Goal: Information Seeking & Learning: Learn about a topic

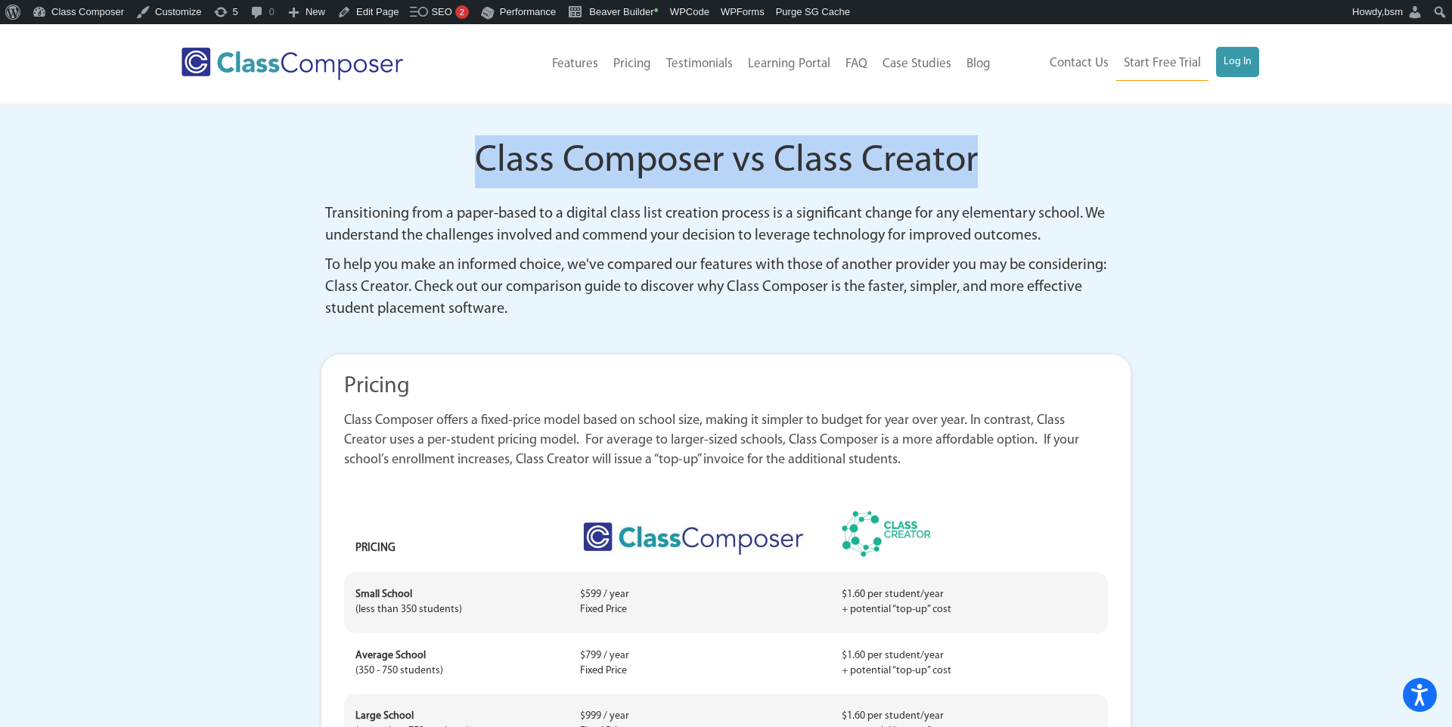
drag, startPoint x: 1026, startPoint y: 157, endPoint x: 485, endPoint y: 163, distance: 540.7
click at [485, 163] on h1 "Class Composer vs Class Creator" at bounding box center [726, 161] width 802 height 53
copy span "Class Composer vs Class Creator"
drag, startPoint x: 1013, startPoint y: 166, endPoint x: 481, endPoint y: 160, distance: 532.4
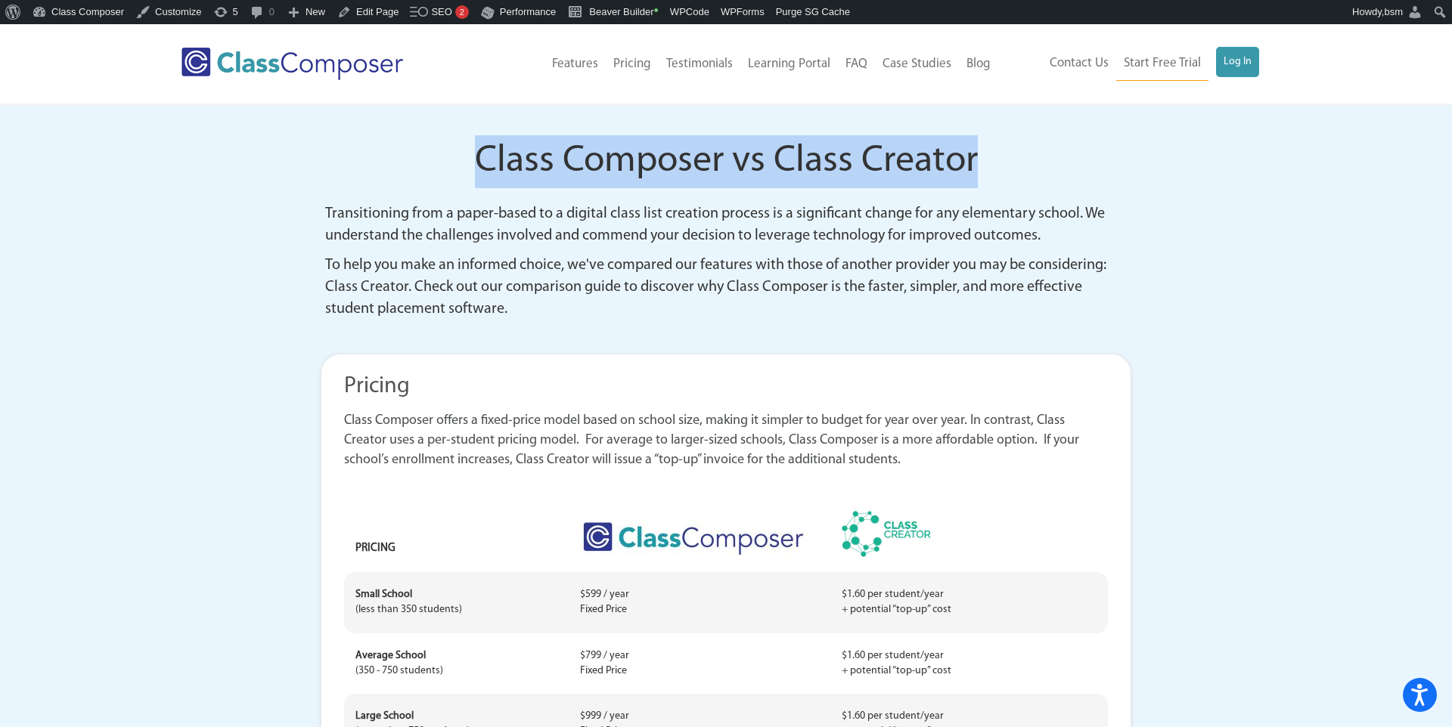
click at [481, 160] on h1 "Class Composer vs Class Creator" at bounding box center [726, 161] width 802 height 53
copy span "Class Composer vs Class Creator"
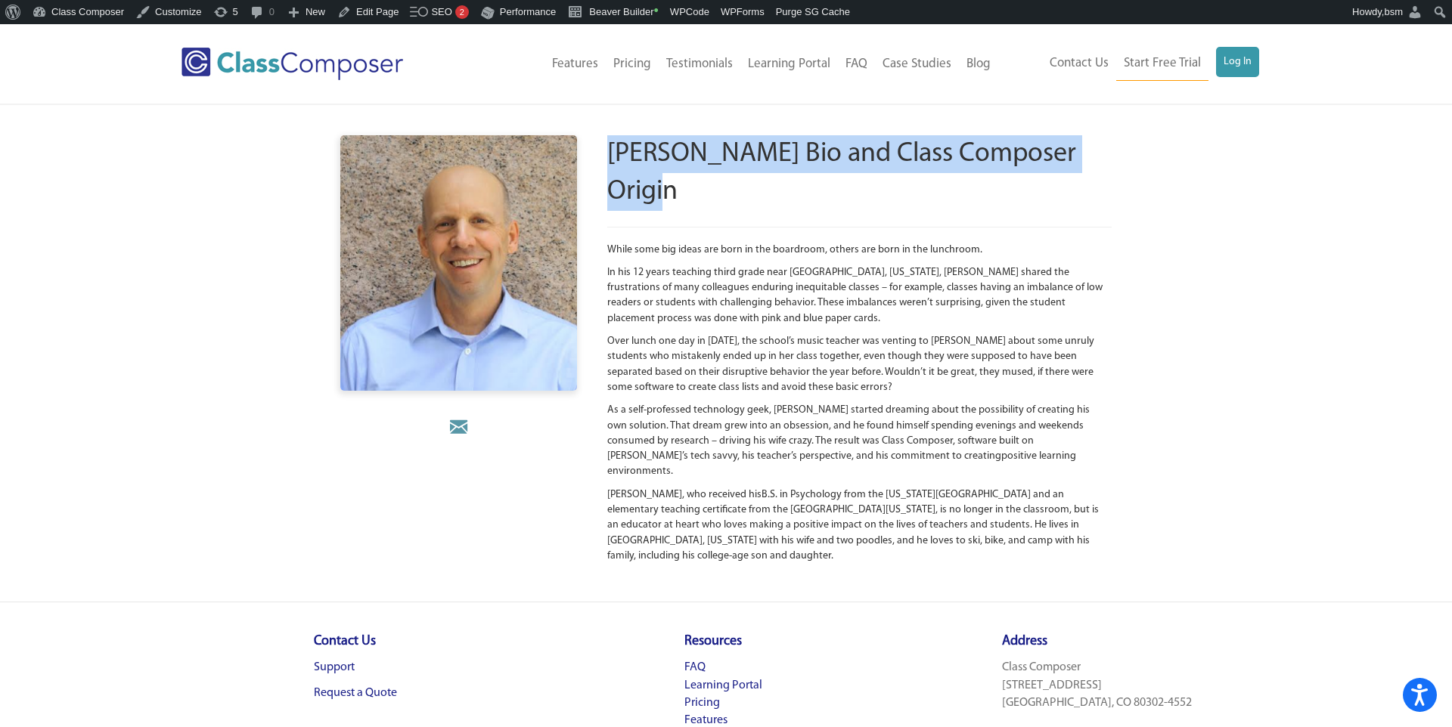
drag, startPoint x: 1177, startPoint y: 151, endPoint x: 612, endPoint y: 157, distance: 564.9
click at [612, 157] on div "[PERSON_NAME] Bio and Class Composer Origin While some big ideas are born in th…" at bounding box center [726, 353] width 1452 height 497
copy h1 "Mike Cronley Bio and Class Composer Origin"
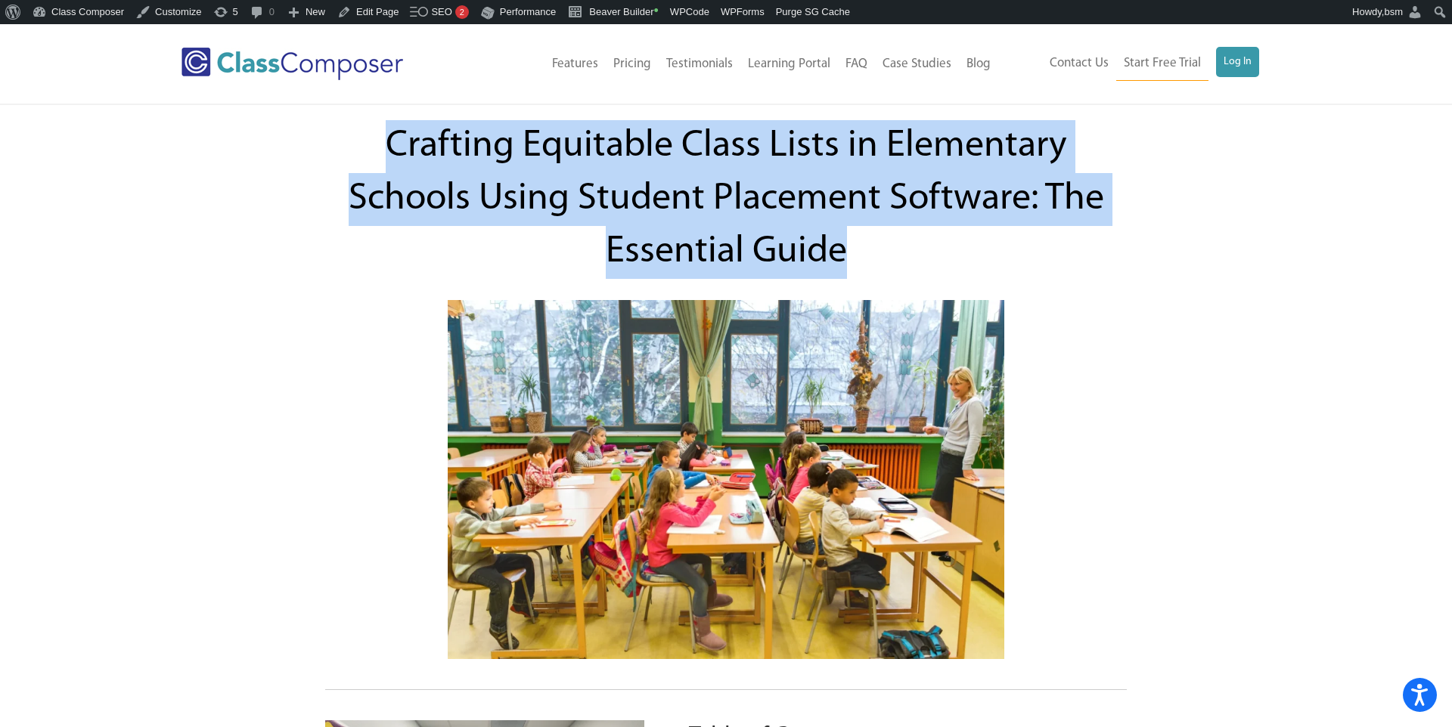
drag, startPoint x: 857, startPoint y: 259, endPoint x: 386, endPoint y: 126, distance: 488.6
click at [386, 126] on h1 "Crafting Equitable Class Lists in Elementary Schools Using Student Placement So…" at bounding box center [725, 199] width 771 height 159
copy span "Crafting Equitable Class Lists in Elementary Schools Using Student Placement So…"
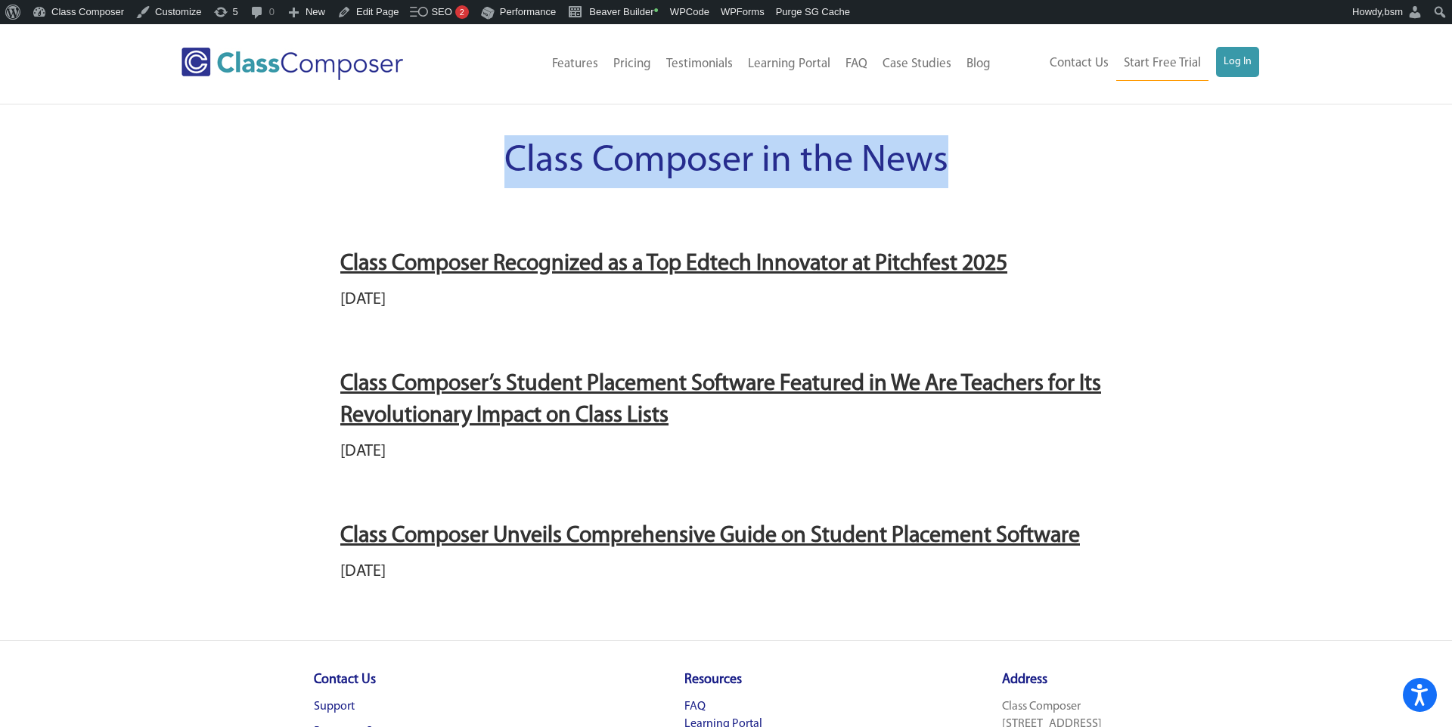
drag, startPoint x: 1031, startPoint y: 169, endPoint x: 494, endPoint y: 158, distance: 537.7
click at [494, 158] on h1 "Class Composer in the News" at bounding box center [726, 161] width 842 height 53
copy span "Class Composer in the News"
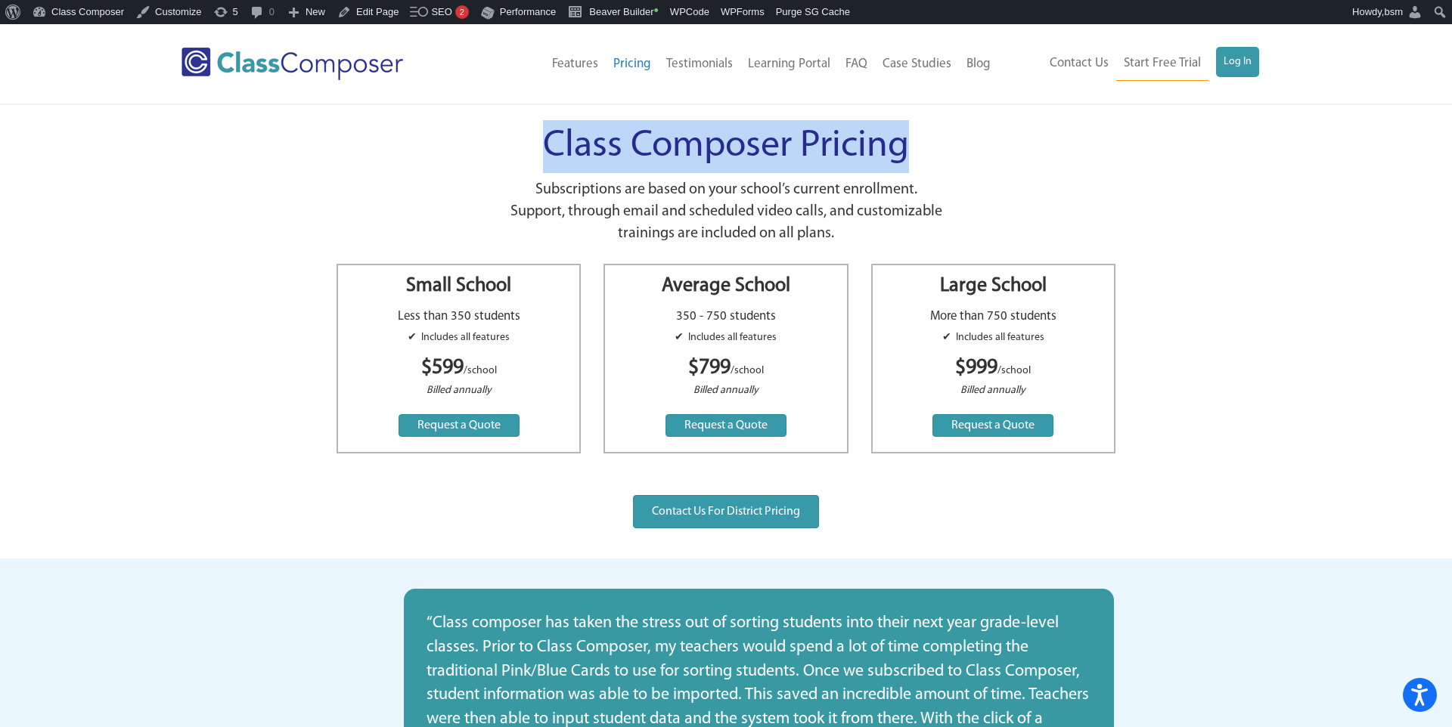
drag, startPoint x: 952, startPoint y: 138, endPoint x: 542, endPoint y: 139, distance: 409.8
click at [542, 139] on h1 "Class Composer Pricing" at bounding box center [726, 146] width 478 height 53
copy span "Class Composer Pricing"
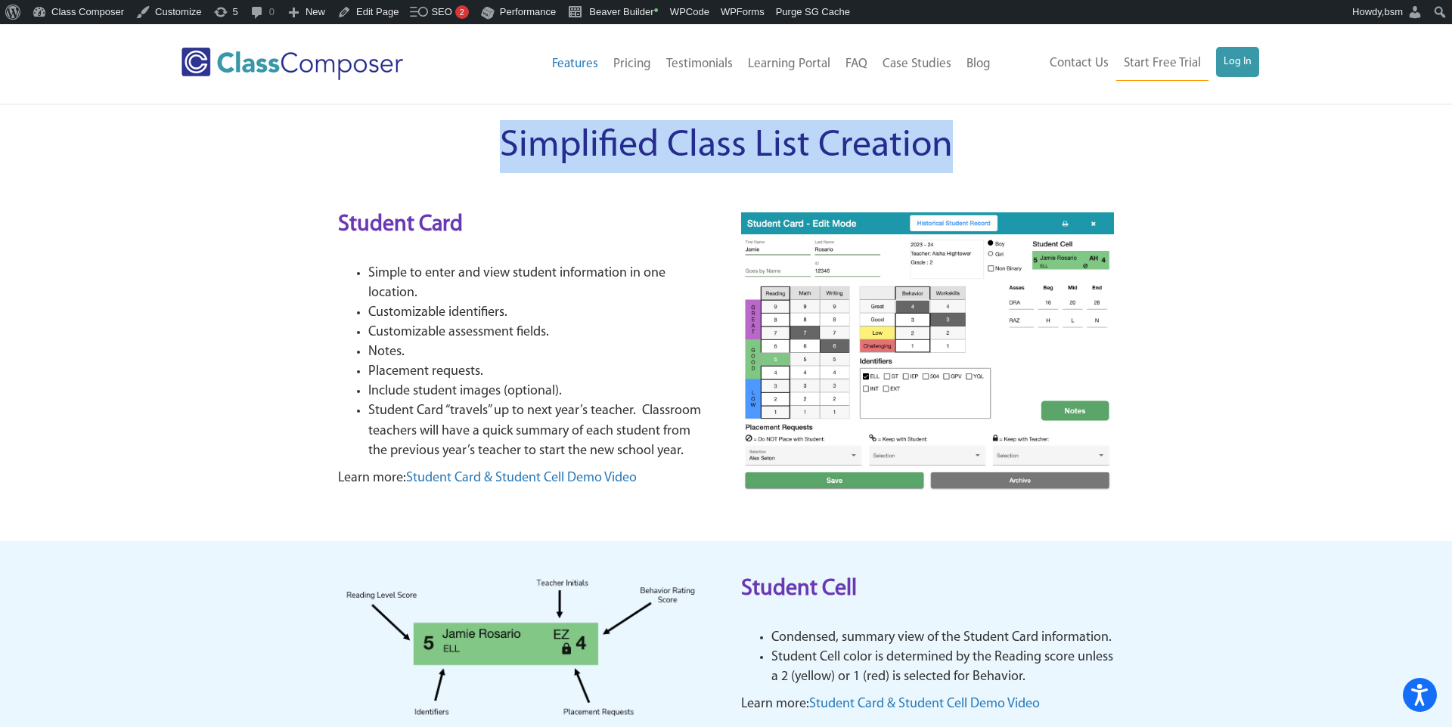
drag, startPoint x: 970, startPoint y: 148, endPoint x: 504, endPoint y: 151, distance: 466.6
click at [504, 151] on h1 "Simplified Class List Creation" at bounding box center [725, 146] width 771 height 53
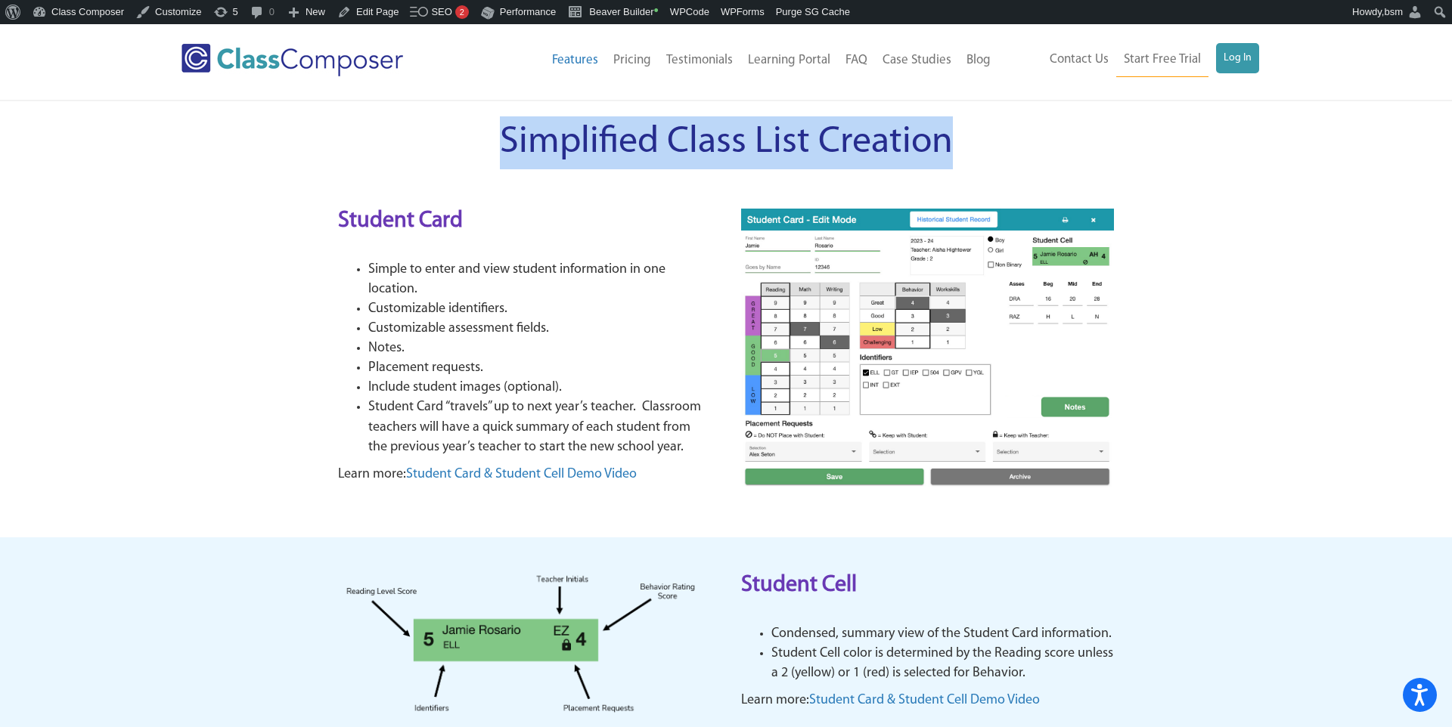
scroll to position [10, 0]
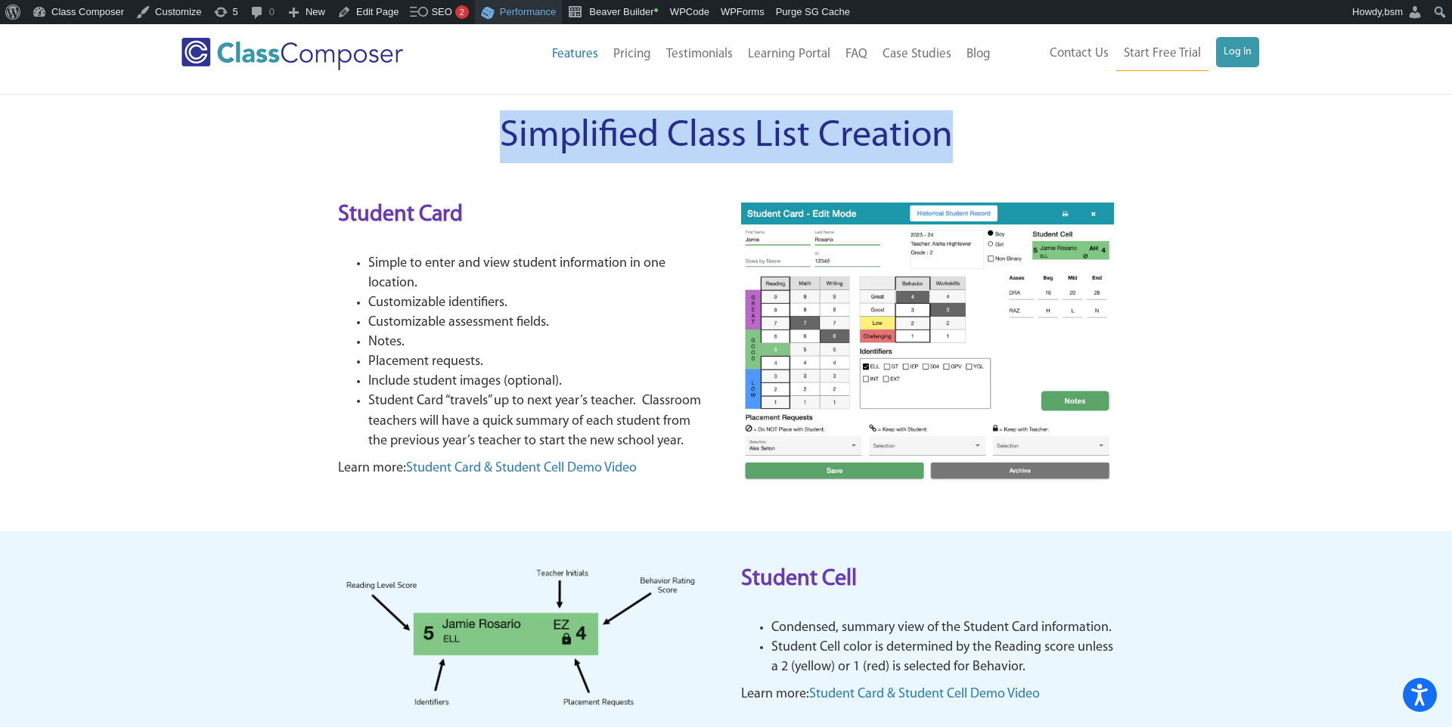
copy span "Simplified Class List Creation"
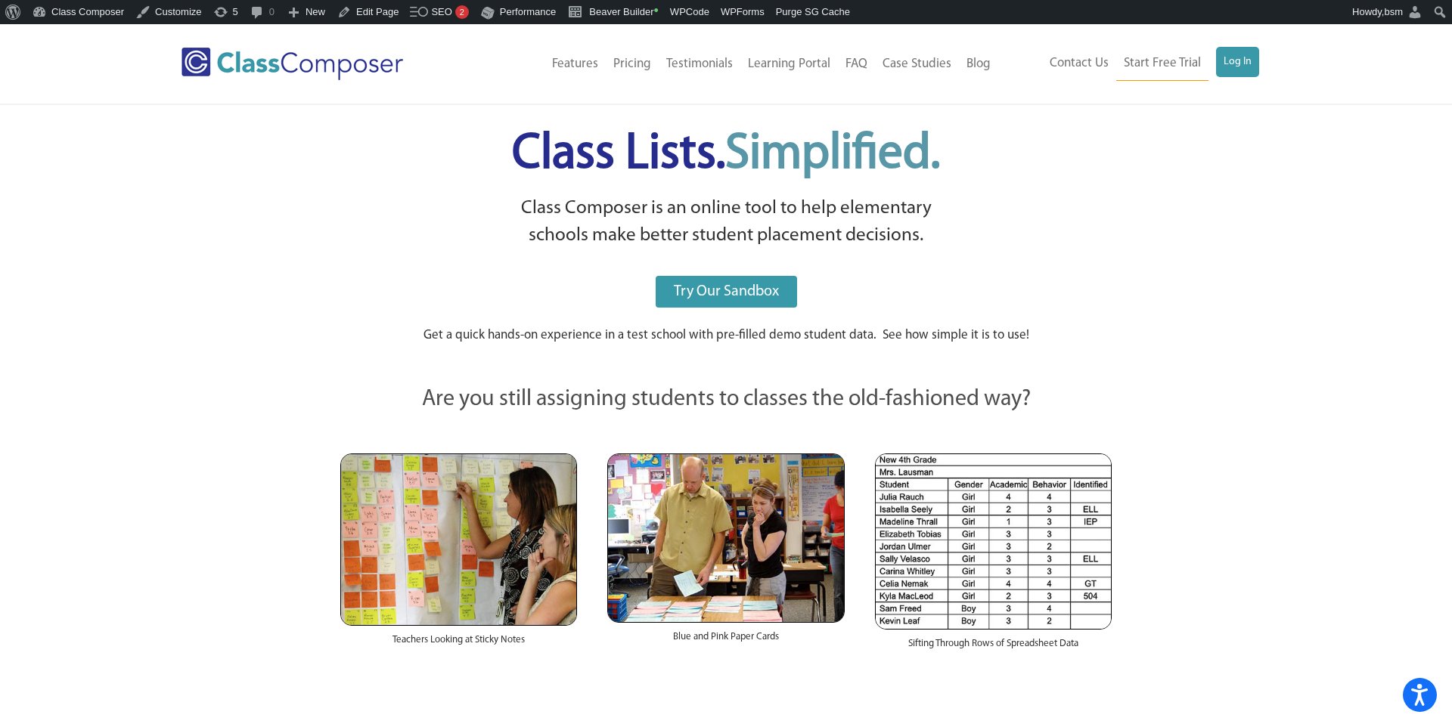
click at [1046, 180] on h1 "Class Lists. Simplified." at bounding box center [726, 154] width 746 height 69
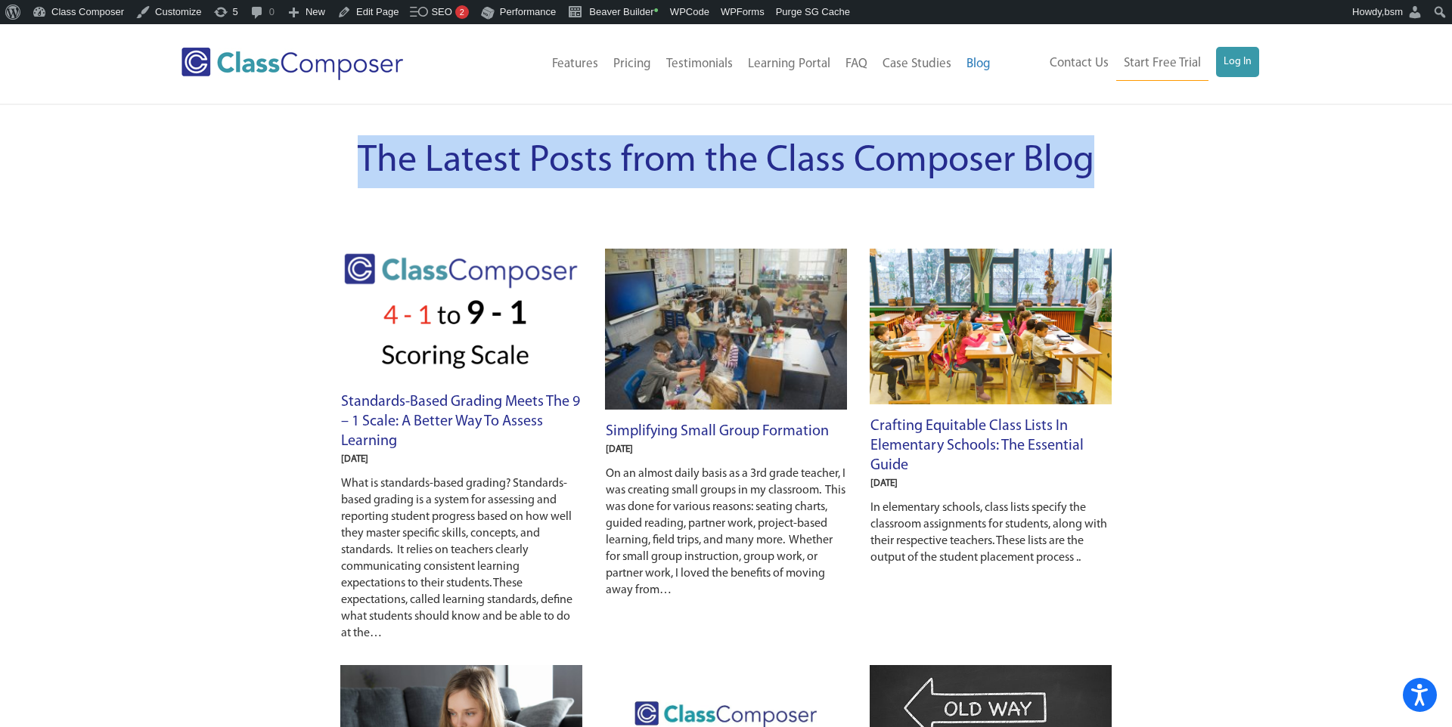
drag, startPoint x: 1144, startPoint y: 144, endPoint x: 367, endPoint y: 130, distance: 776.7
click at [367, 130] on div "The Latest Posts from the Class Composer Blog" at bounding box center [726, 161] width 873 height 83
copy span "The Latest Posts from the Class Composer Blog"
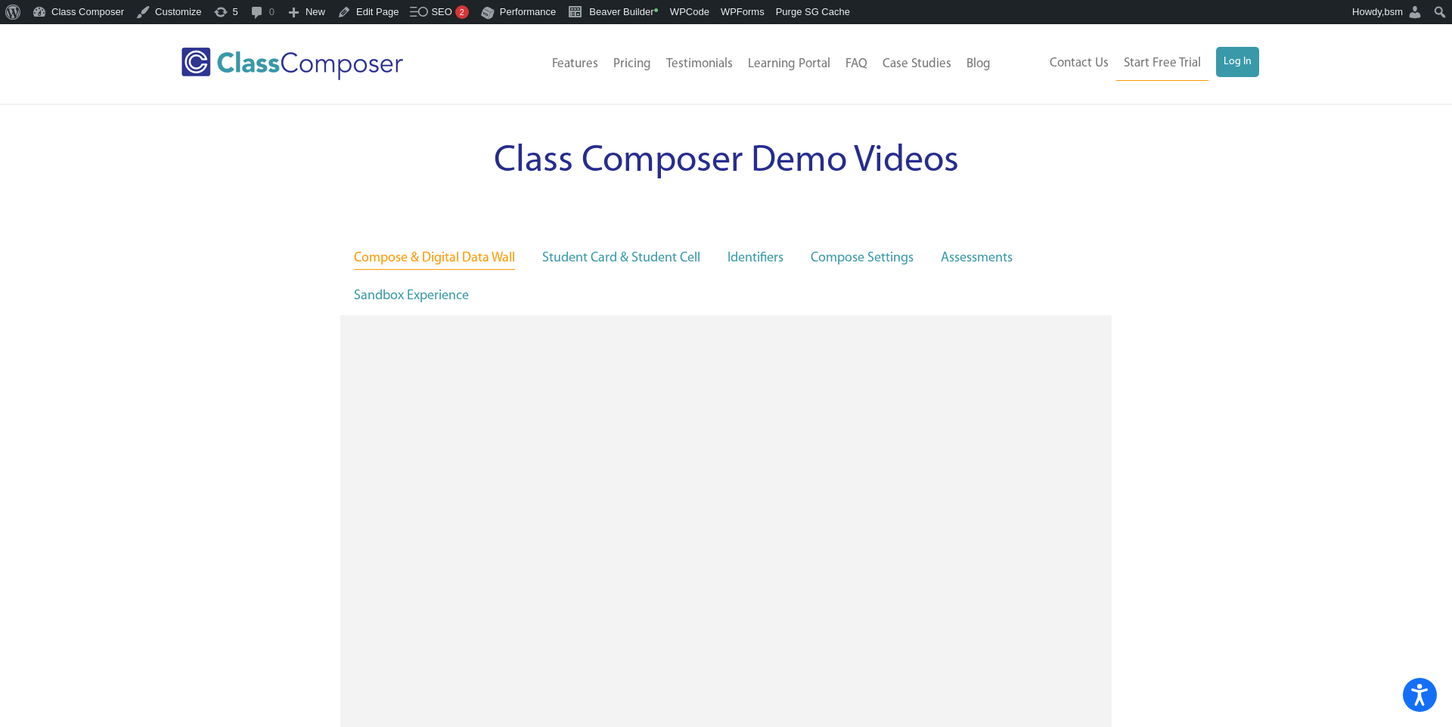
click at [845, 148] on span "Class Composer Demo Videos" at bounding box center [726, 161] width 465 height 39
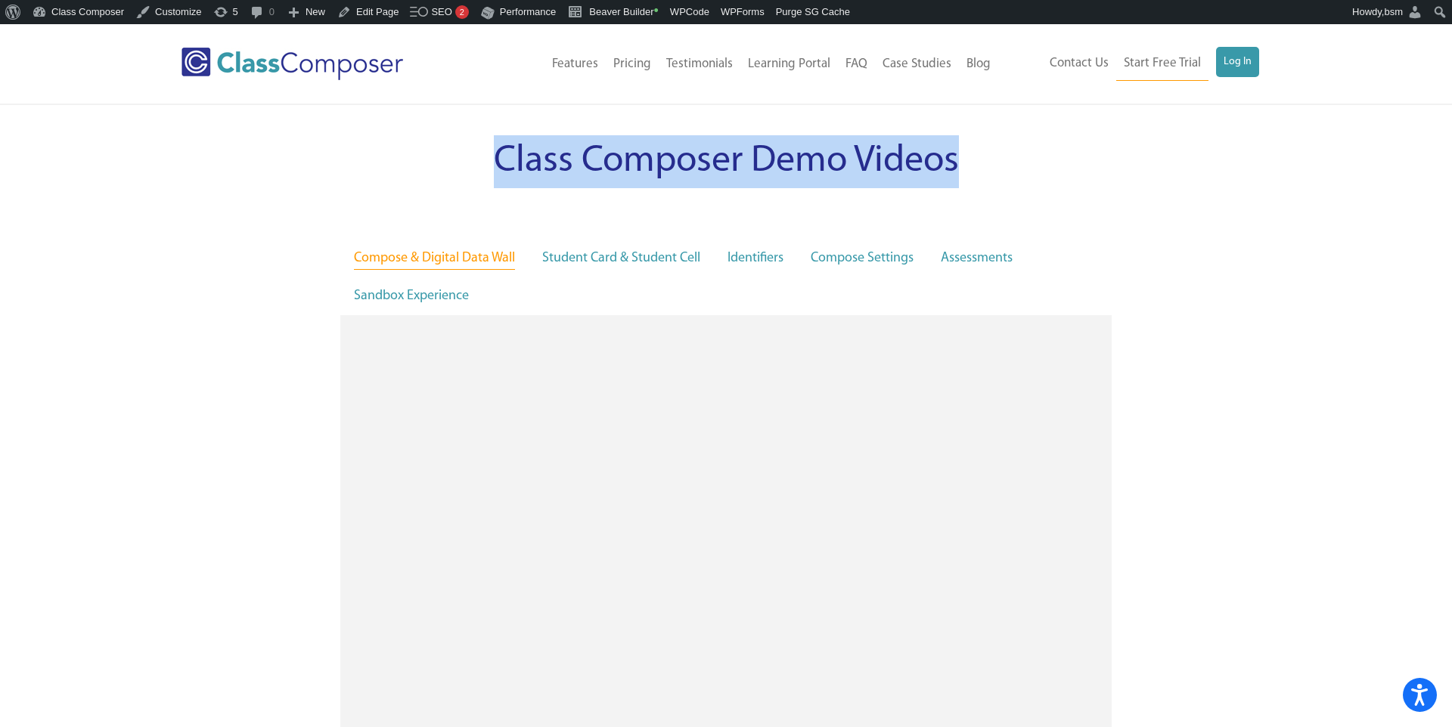
drag, startPoint x: 1009, startPoint y: 156, endPoint x: 495, endPoint y: 149, distance: 514.2
click at [495, 149] on h1 "Class Composer Demo Videos" at bounding box center [725, 161] width 771 height 53
copy span "Class Composer Demo Videos"
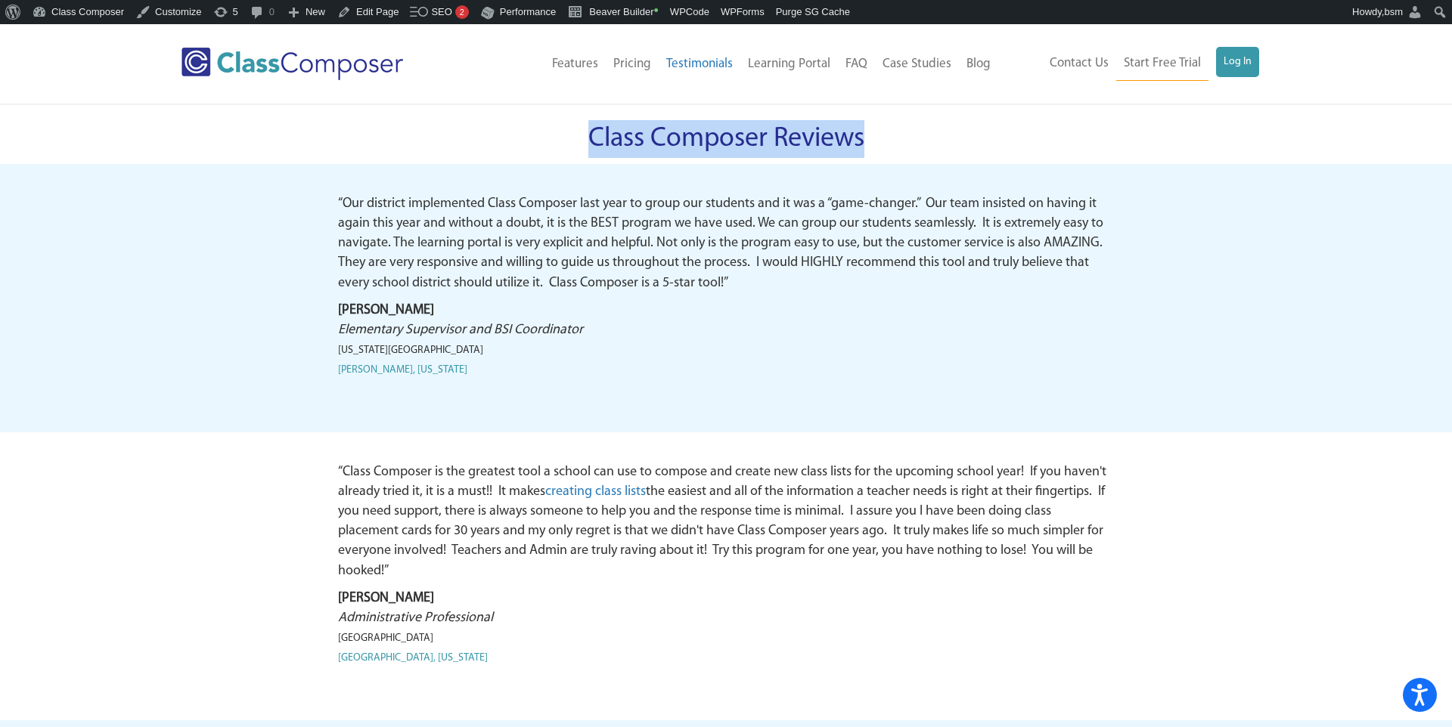
drag, startPoint x: 907, startPoint y: 141, endPoint x: 591, endPoint y: 141, distance: 316.8
click at [591, 141] on h1 "Class Composer Reviews" at bounding box center [725, 139] width 771 height 38
copy span "Class Composer Reviews"
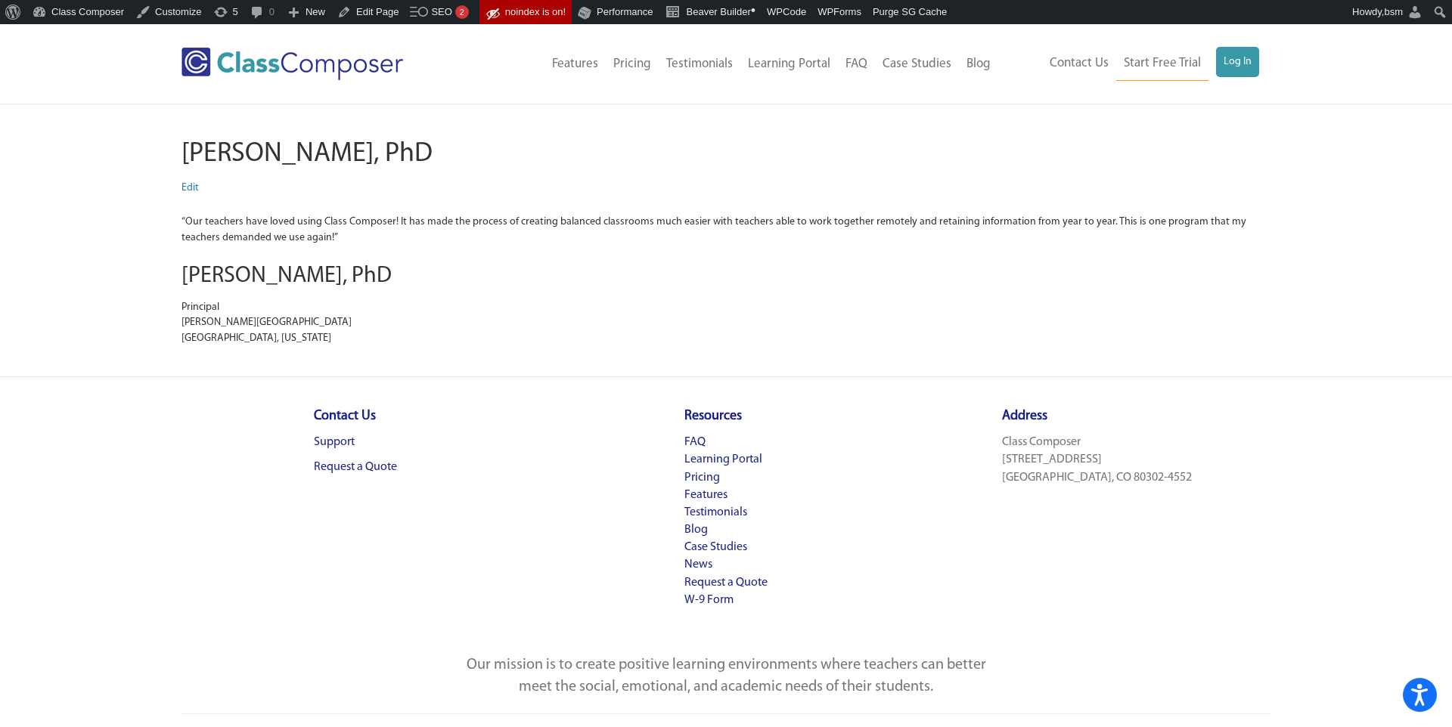
drag, startPoint x: 541, startPoint y: 141, endPoint x: 184, endPoint y: 154, distance: 357.9
click at [184, 154] on h1 "Mary A. Bussman, PhD" at bounding box center [725, 154] width 1089 height 38
copy h1 "Mary A. Bussman, PhD"
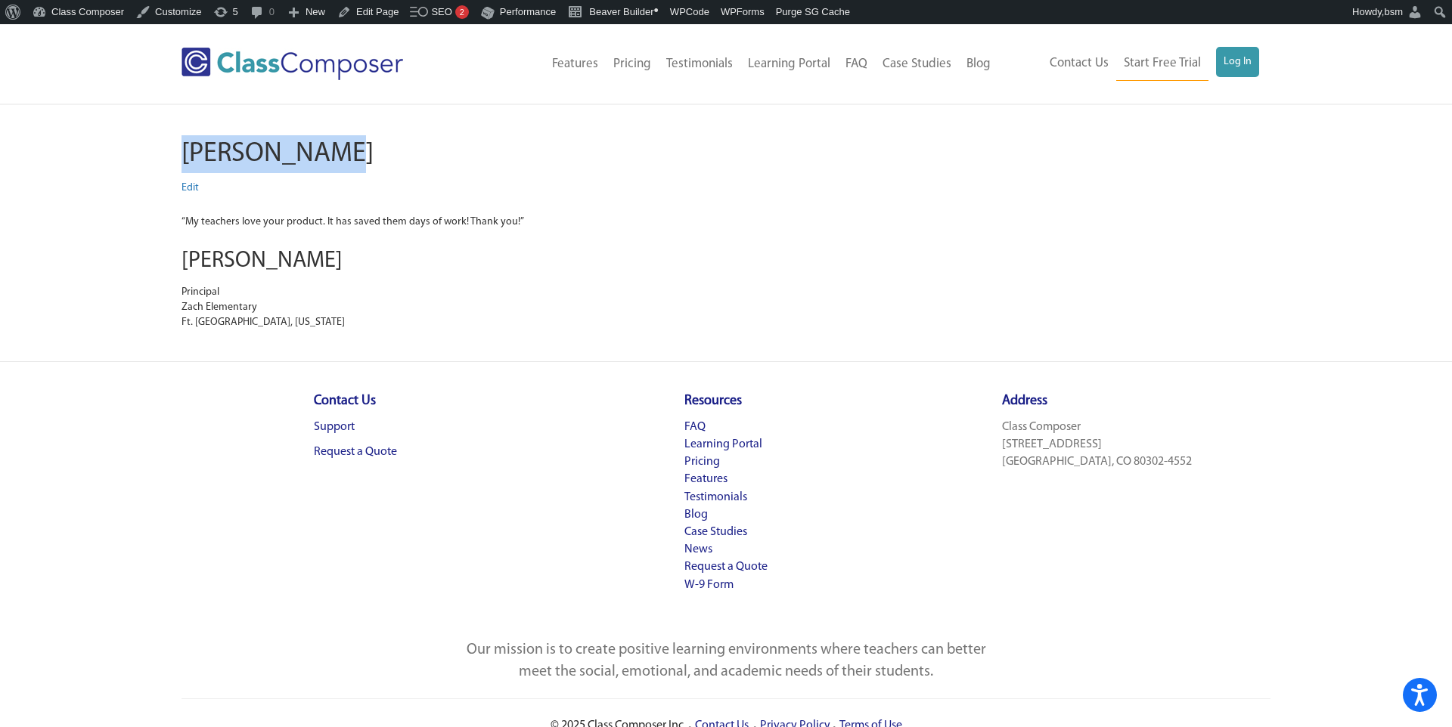
drag, startPoint x: 383, startPoint y: 154, endPoint x: 184, endPoint y: 145, distance: 199.1
click at [184, 145] on h1 "[PERSON_NAME]" at bounding box center [725, 154] width 1089 height 38
copy h1 "[PERSON_NAME]"
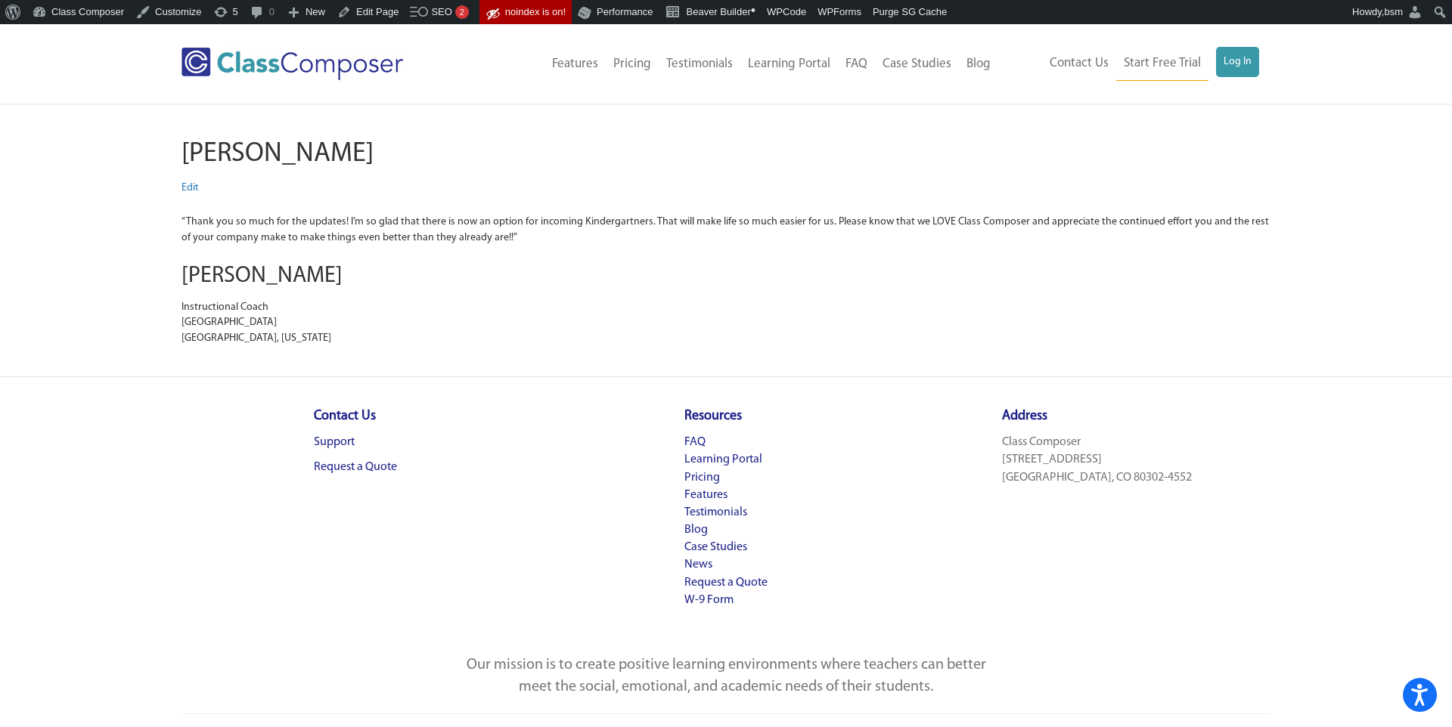
drag, startPoint x: 499, startPoint y: 152, endPoint x: 175, endPoint y: 156, distance: 323.7
click at [175, 156] on div "[PERSON_NAME] Edit “Thank you so much for the updates! I’m so glad that there i…" at bounding box center [726, 240] width 1112 height 211
copy h1 "[PERSON_NAME]"
drag, startPoint x: 357, startPoint y: 144, endPoint x: 177, endPoint y: 145, distance: 180.0
click at [177, 145] on div "[PERSON_NAME] Edit “Just wanted you to know we did our grouping [DATE] and love…" at bounding box center [726, 240] width 1112 height 211
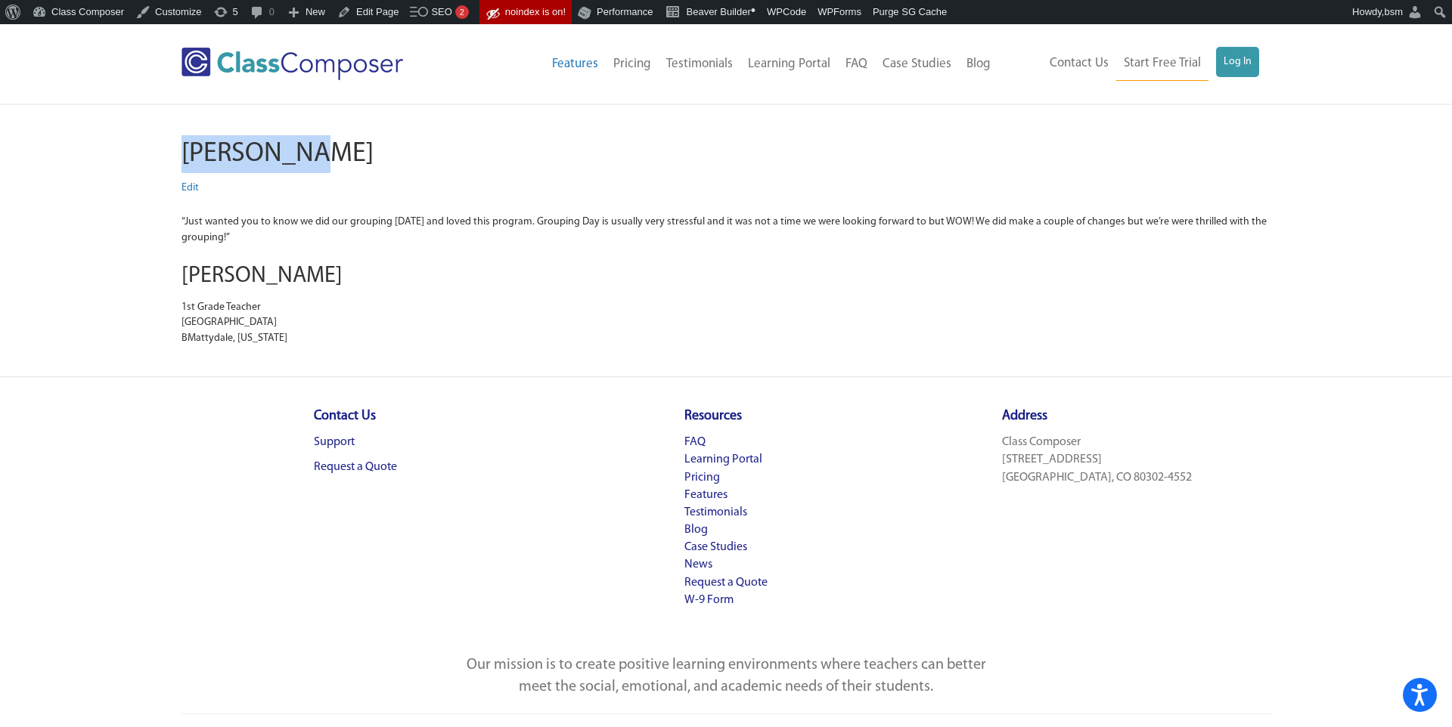
copy h1 "[PERSON_NAME]"
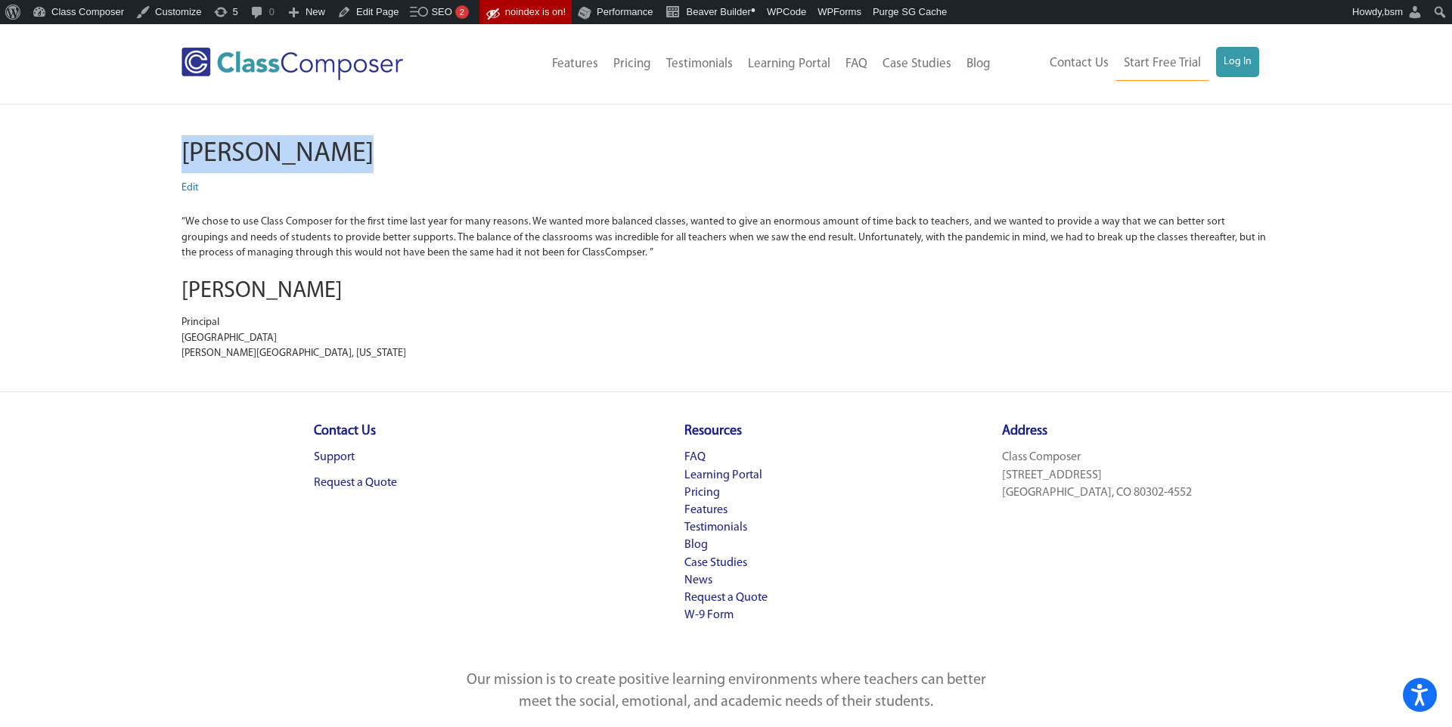
drag, startPoint x: 428, startPoint y: 150, endPoint x: 178, endPoint y: 156, distance: 250.3
click at [178, 156] on div "Deana Simpson Edit “We chose to use Class Composer for the first time last year…" at bounding box center [726, 248] width 1112 height 226
copy h1 "Deana Simpson"
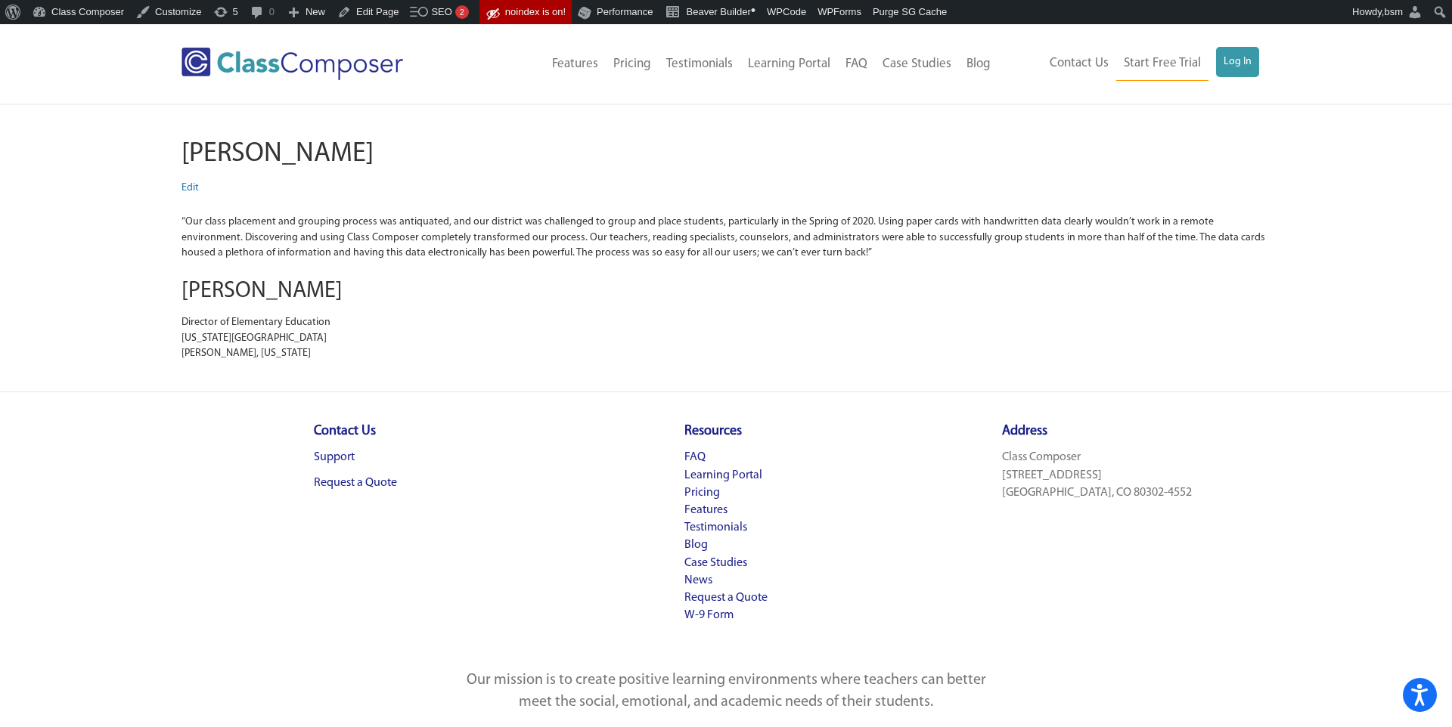
drag, startPoint x: 412, startPoint y: 154, endPoint x: 182, endPoint y: 150, distance: 229.9
click at [182, 150] on h1 "Gretchen Gerber" at bounding box center [725, 154] width 1089 height 38
copy h1 "Gretchen Gerber"
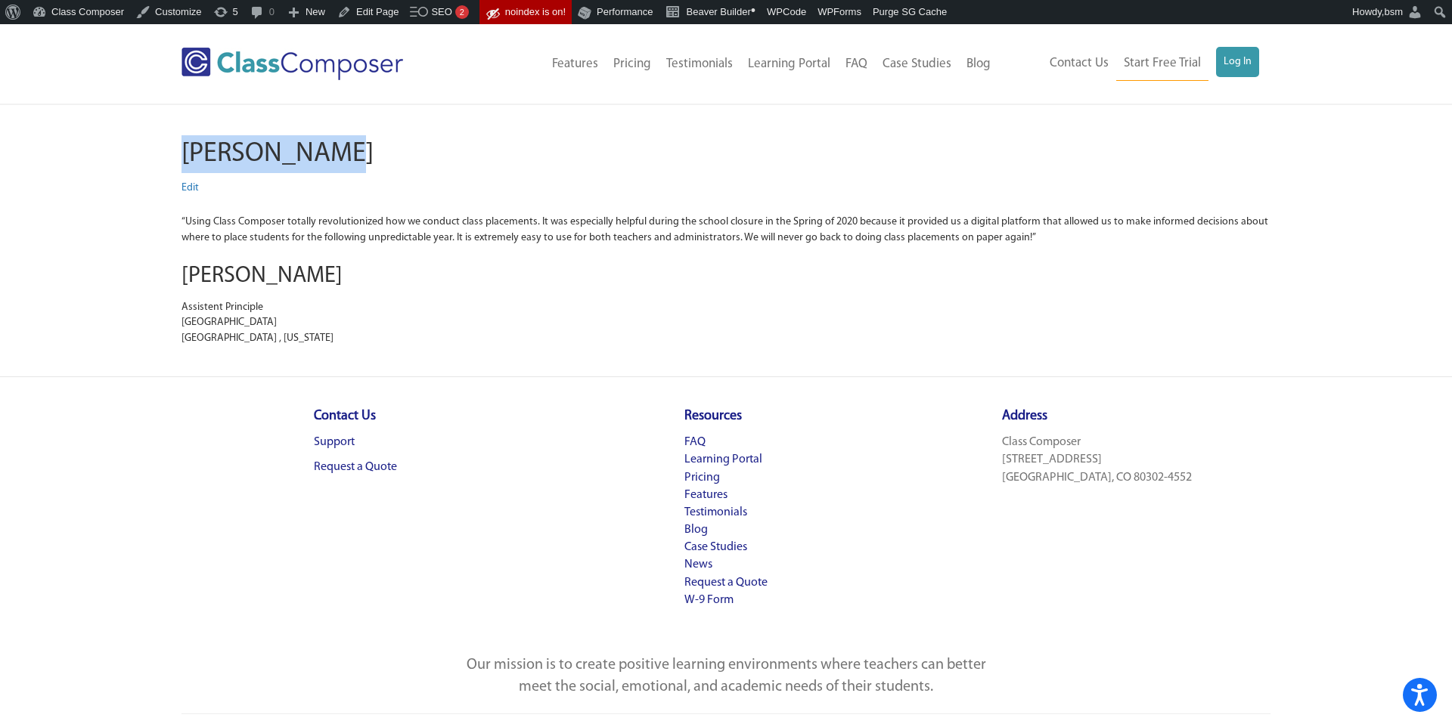
drag, startPoint x: 402, startPoint y: 157, endPoint x: 166, endPoint y: 150, distance: 236.0
click at [166, 150] on div "Hannah Elwyn Edit “Using Class Composer totally revolutionized how we conduct c…" at bounding box center [726, 240] width 1452 height 271
copy h1 "Hannah Elwyn"
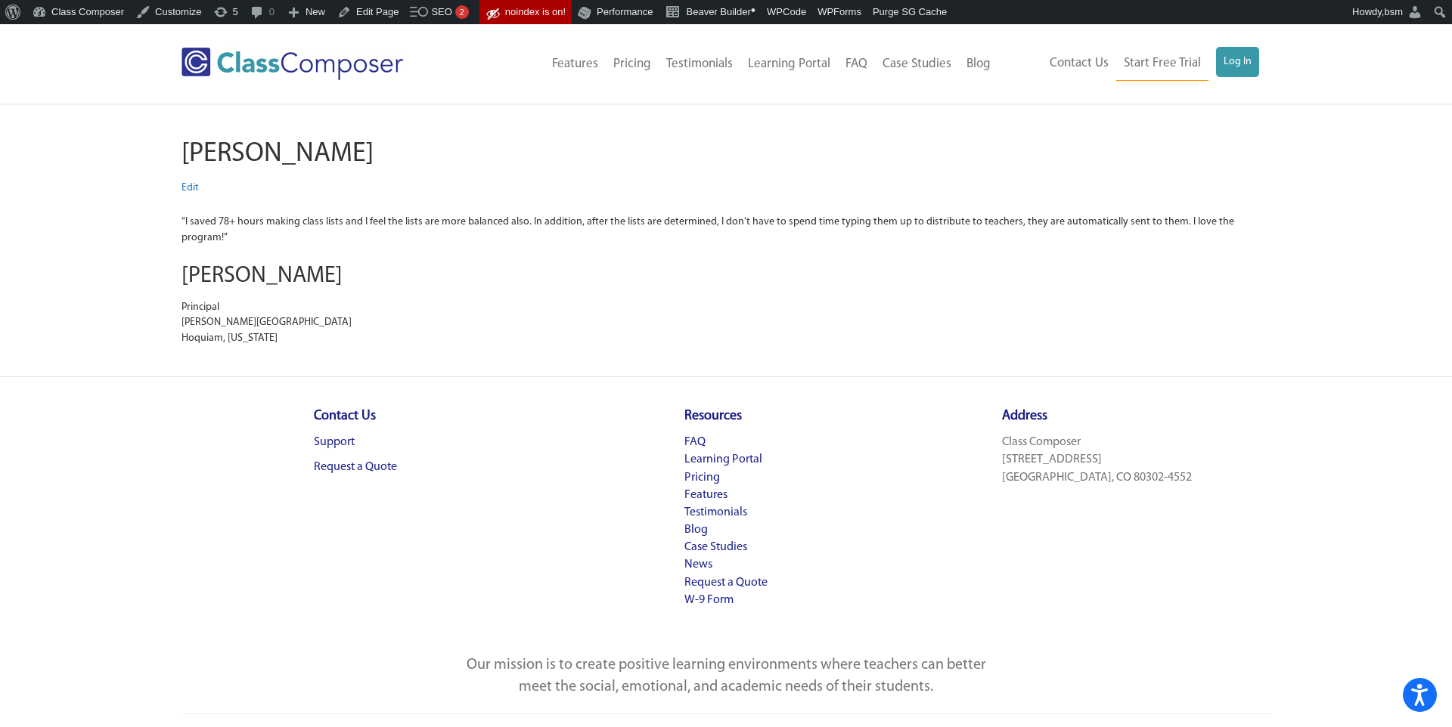
drag, startPoint x: 425, startPoint y: 158, endPoint x: 169, endPoint y: 159, distance: 256.3
click at [169, 159] on div "[PERSON_NAME] Edit “I saved 78+ hours making class lists and I feel the lists a…" at bounding box center [726, 240] width 1452 height 271
copy h1 "[PERSON_NAME]"
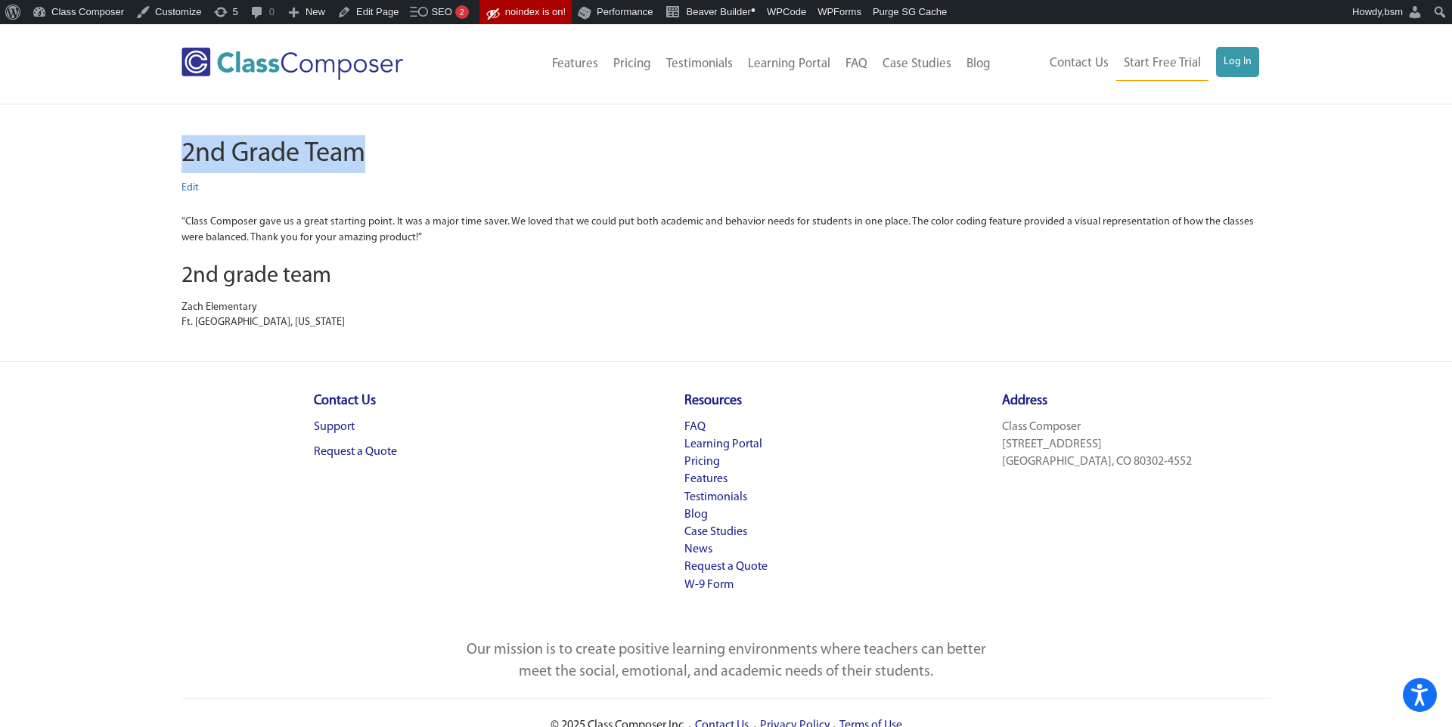
drag, startPoint x: 401, startPoint y: 166, endPoint x: 184, endPoint y: 165, distance: 217.0
click at [184, 165] on h1 "2nd Grade Team" at bounding box center [725, 154] width 1089 height 38
copy h1 "2nd Grade Team"
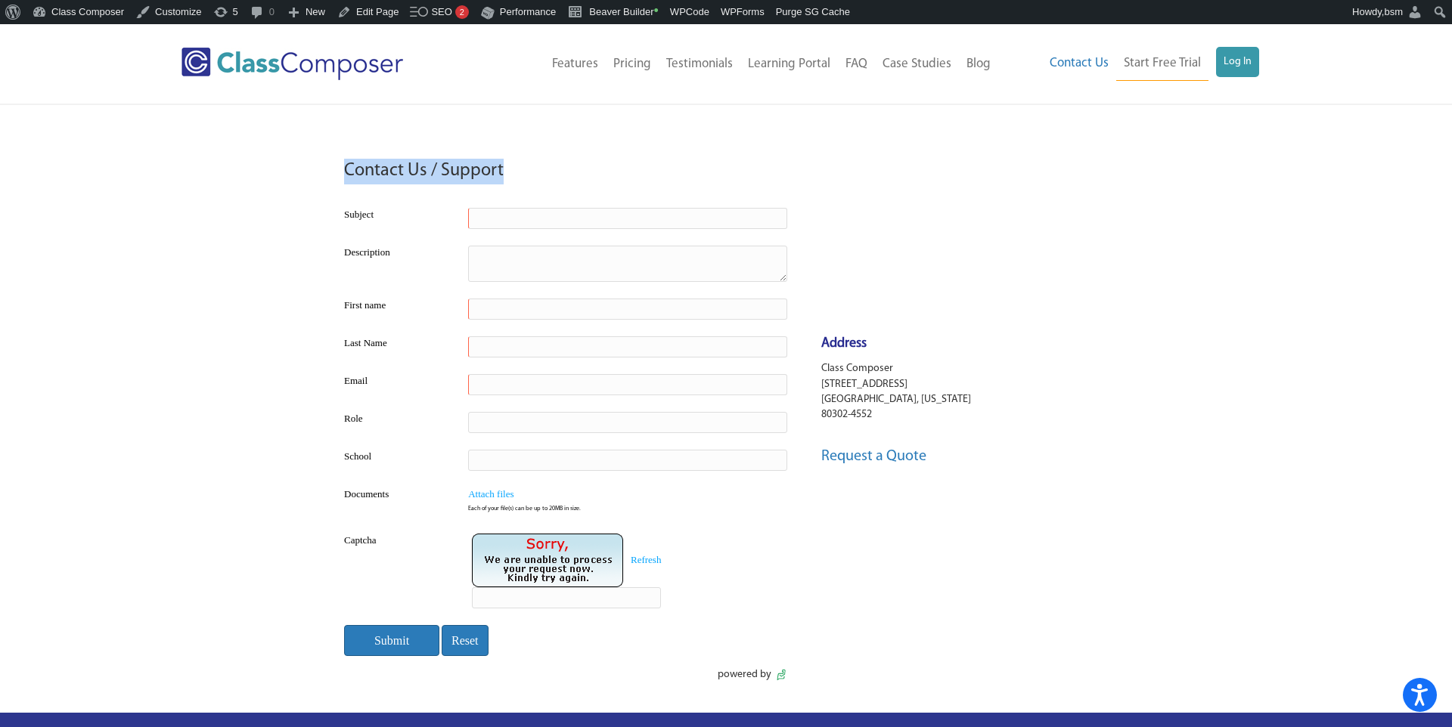
drag, startPoint x: 581, startPoint y: 163, endPoint x: 337, endPoint y: 172, distance: 243.6
click at [337, 172] on div "Contact Us / Support Subject Description First name Last Name Email Role School…" at bounding box center [565, 409] width 481 height 578
copy h3 "Contact Us / Support"
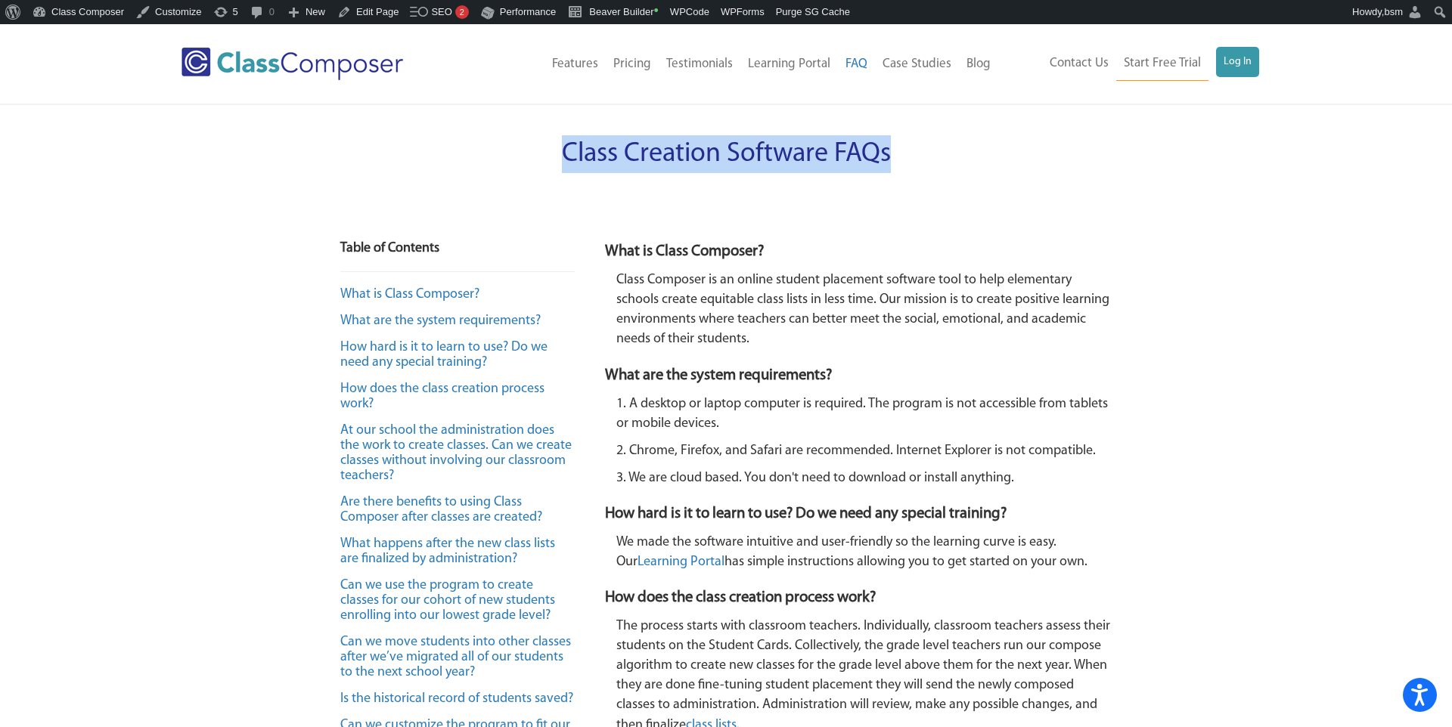
drag, startPoint x: 941, startPoint y: 156, endPoint x: 563, endPoint y: 149, distance: 378.1
click at [563, 149] on h1 "Class Creation Software FAQs" at bounding box center [725, 154] width 771 height 38
copy span "Class Creation Software FAQs"
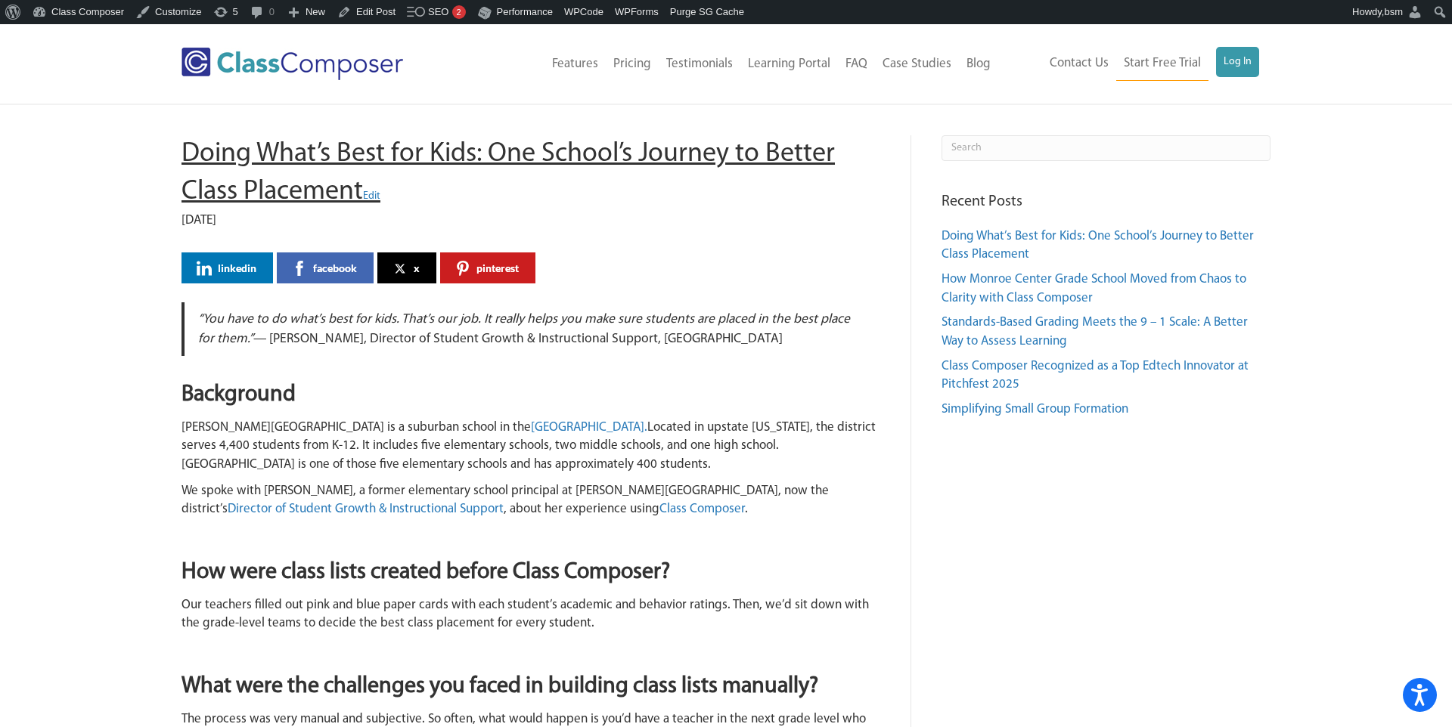
drag, startPoint x: 171, startPoint y: 147, endPoint x: 361, endPoint y: 185, distance: 193.4
copy h1 "Doing What’s Best for Kids: One School’s Journey to Better Class Placement"
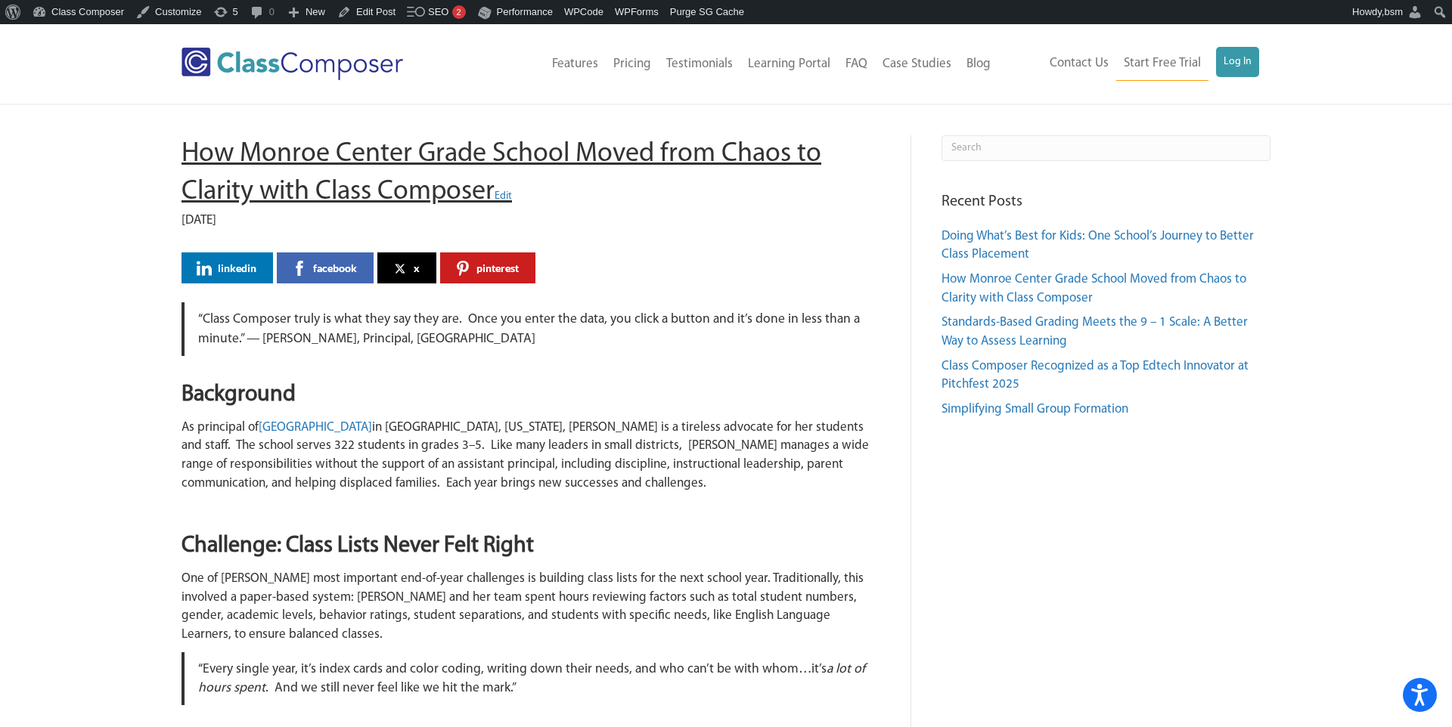
drag, startPoint x: 181, startPoint y: 143, endPoint x: 492, endPoint y: 188, distance: 314.0
click at [492, 188] on h1 "How Monroe Center Grade School Moved from Chaos to Clarity with Class Composer …" at bounding box center [530, 173] width 699 height 76
copy h1 "How Monroe Center Grade School Moved from Chaos to Clarity with Class Composer"
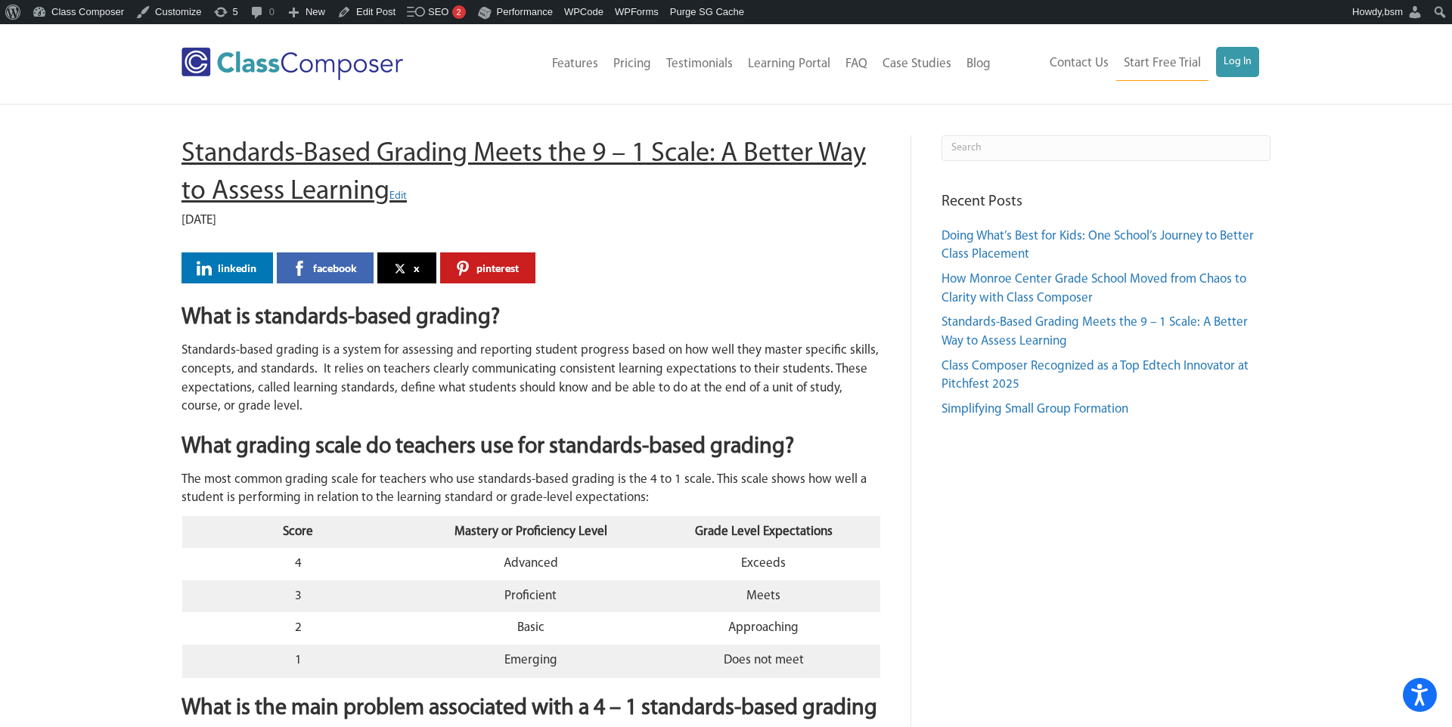
drag, startPoint x: 181, startPoint y: 148, endPoint x: 384, endPoint y: 187, distance: 207.0
click at [384, 187] on h1 "Standards-Based Grading Meets the 9 – 1 Scale: A Better Way to Assess Learning …" at bounding box center [530, 173] width 699 height 76
copy h1 "Standards-Based Grading Meets the 9 – 1 Scale: A Better Way to Assess Learning"
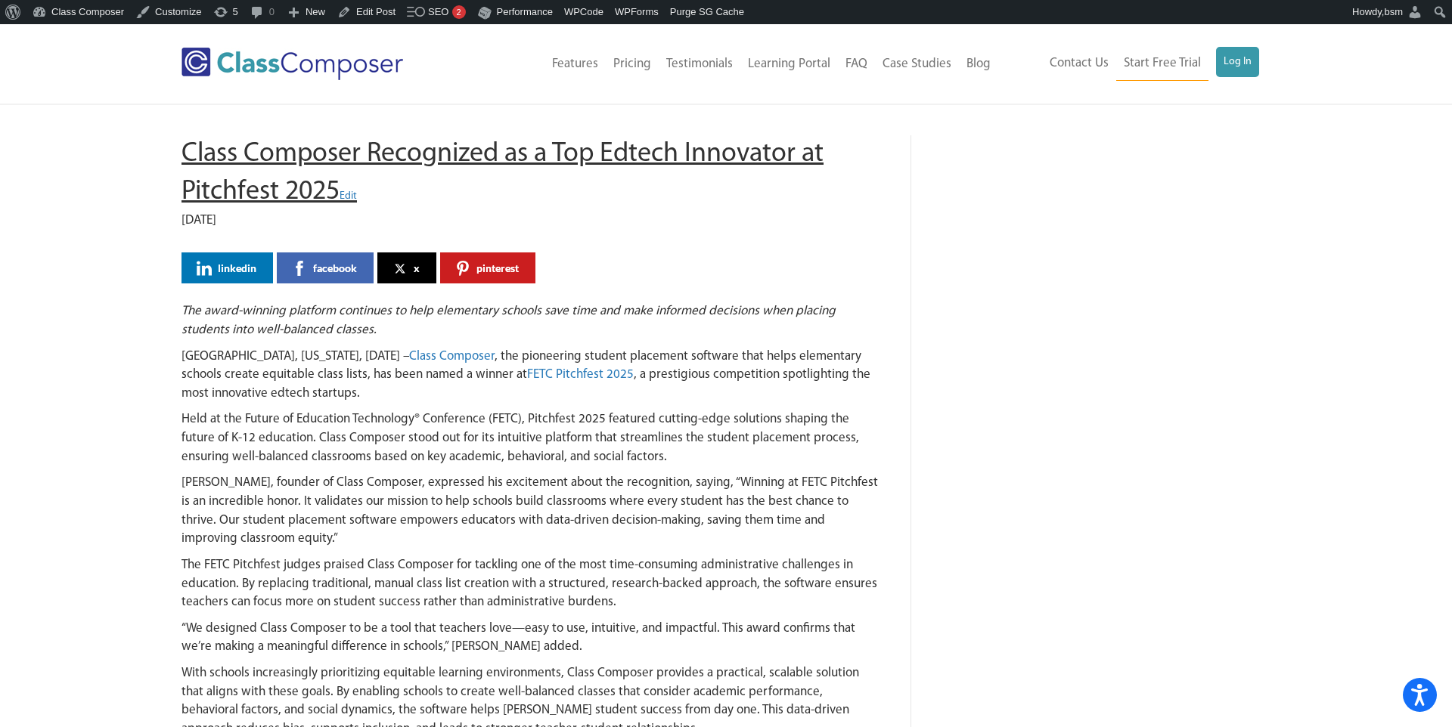
drag, startPoint x: 179, startPoint y: 141, endPoint x: 340, endPoint y: 195, distance: 169.3
copy h1 "Class Composer Recognized as a Top Edtech Innovator at Pitchfest 2025"
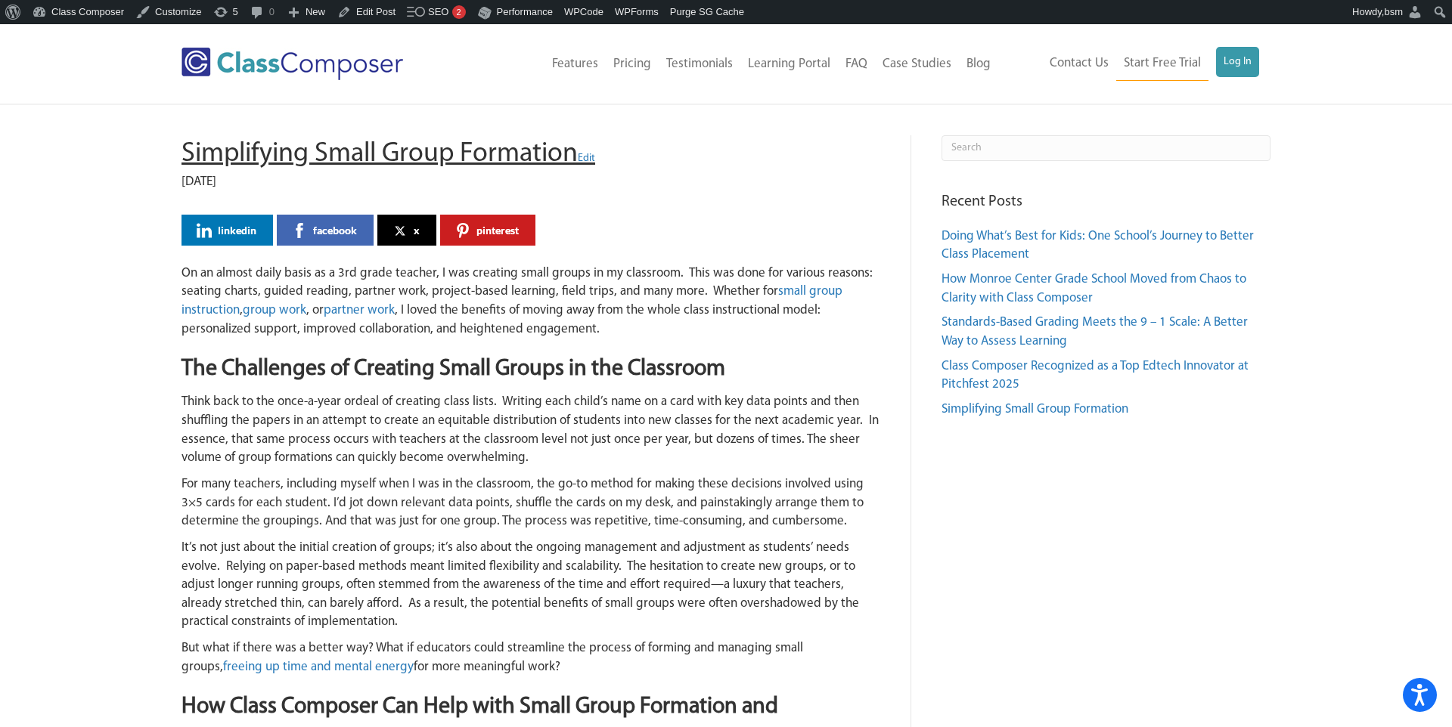
drag, startPoint x: 170, startPoint y: 150, endPoint x: 571, endPoint y: 143, distance: 400.8
copy h1 "Simplifying Small Group Formation"
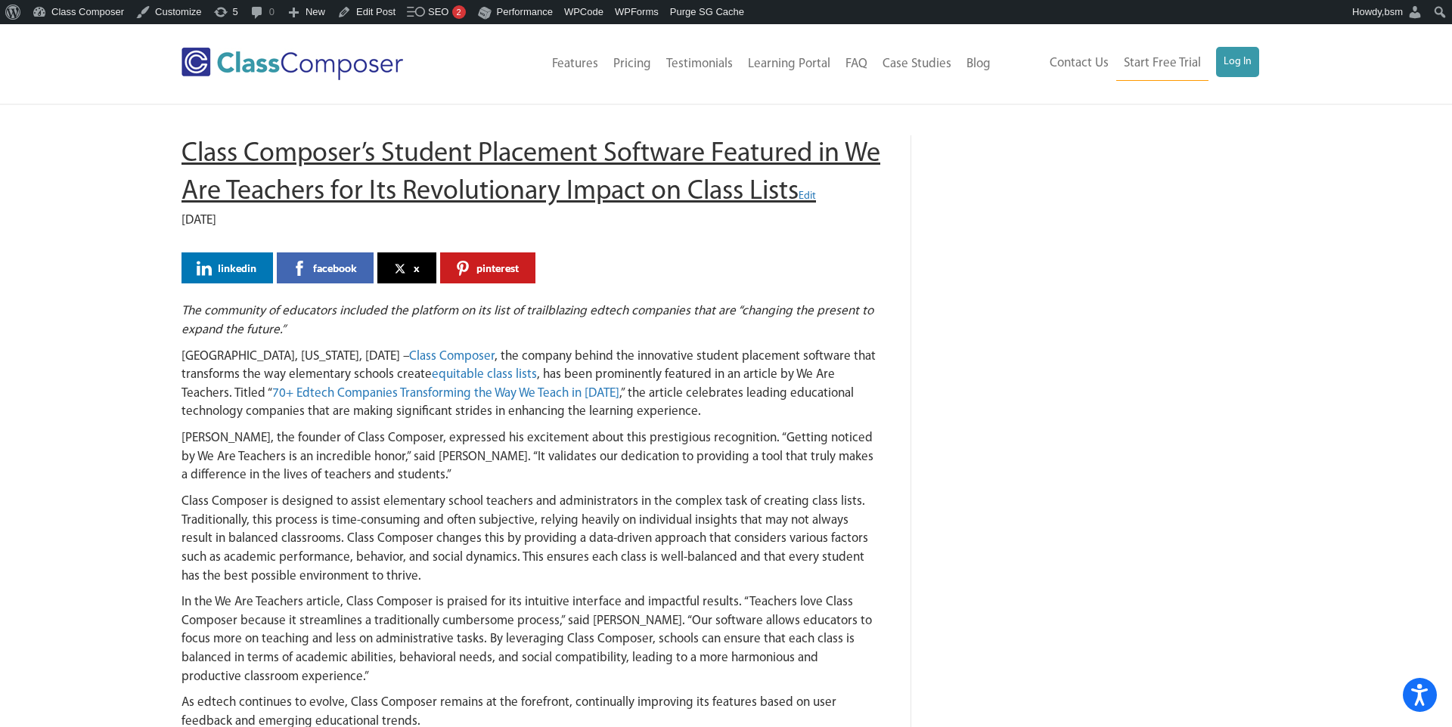
drag, startPoint x: 173, startPoint y: 147, endPoint x: 792, endPoint y: 183, distance: 620.3
copy h1 "Class Composer’s Student Placement Software Featured in We Are Teachers for Its…"
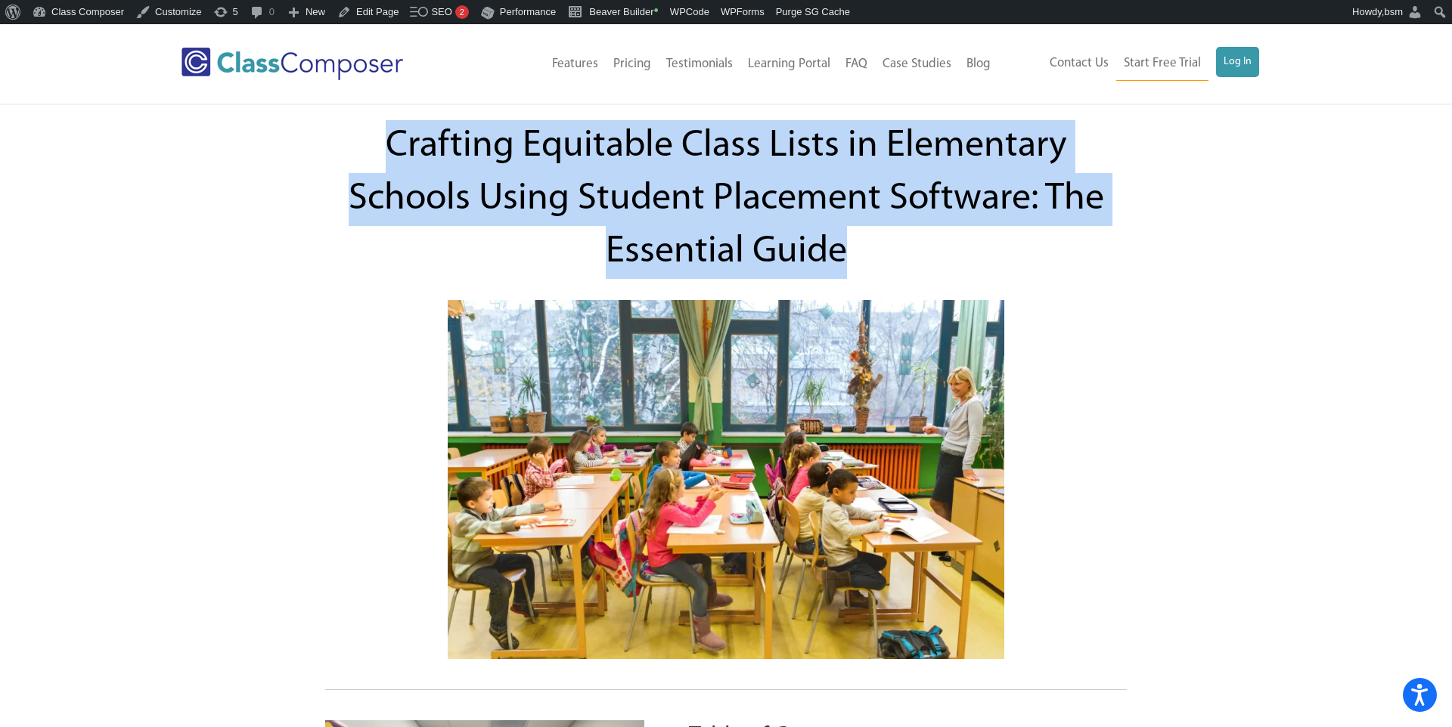
drag, startPoint x: 390, startPoint y: 137, endPoint x: 844, endPoint y: 256, distance: 469.0
click at [844, 256] on span "Crafting Equitable Class Lists in Elementary Schools Using Student Placement So…" at bounding box center [726, 199] width 755 height 144
copy span "Crafting Equitable Class Lists in Elementary Schools Using Student Placement So…"
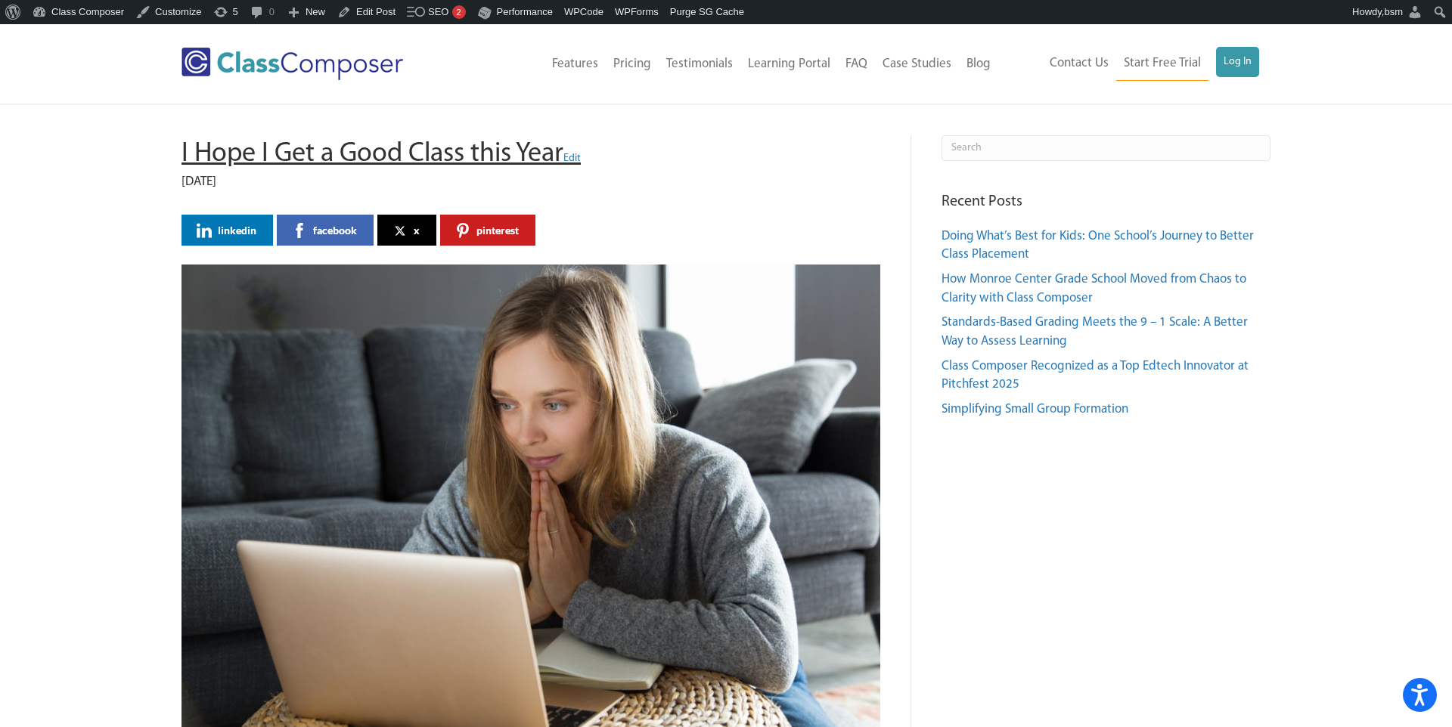
drag, startPoint x: 163, startPoint y: 154, endPoint x: 561, endPoint y: 149, distance: 398.5
copy h1 "I Hope I Get a Good Class this Year"
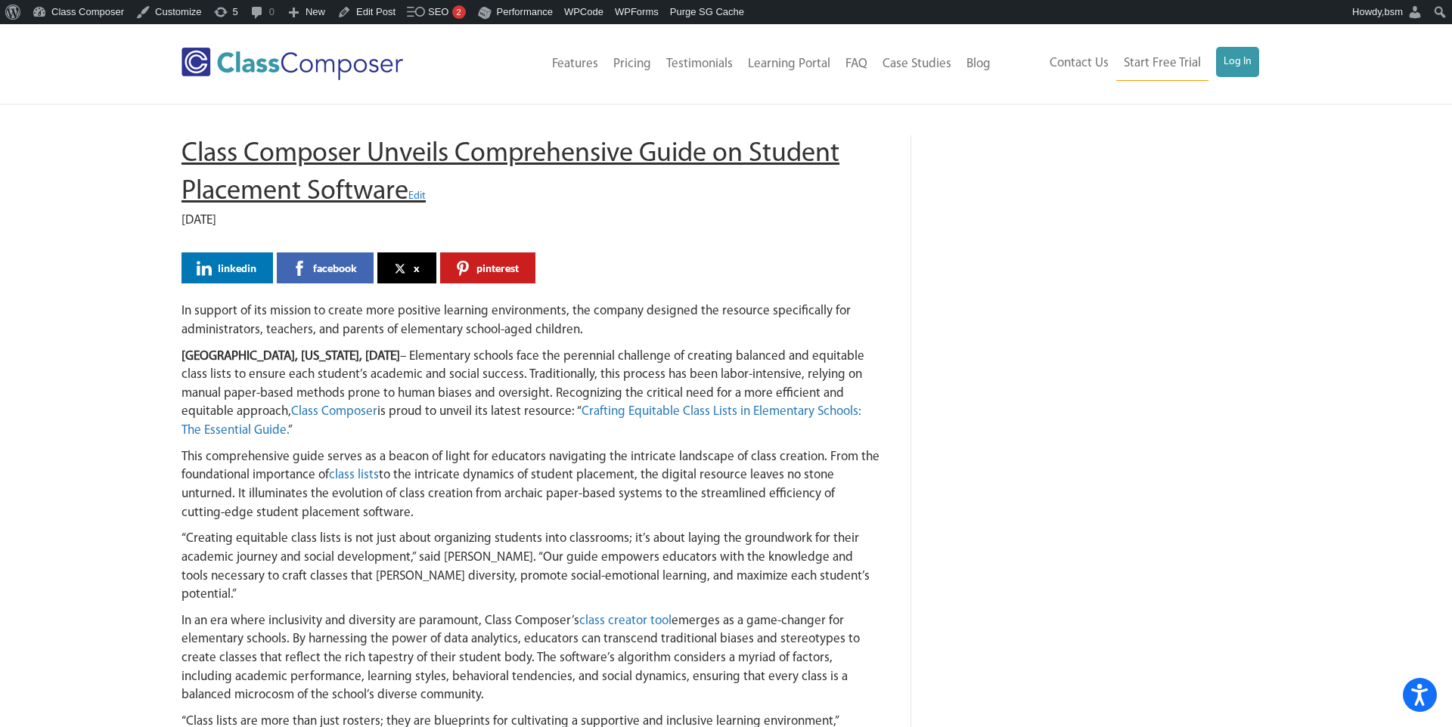
drag, startPoint x: 173, startPoint y: 148, endPoint x: 403, endPoint y: 192, distance: 234.0
copy h1 "Class Composer Unveils Comprehensive Guide on Student Placement Software"
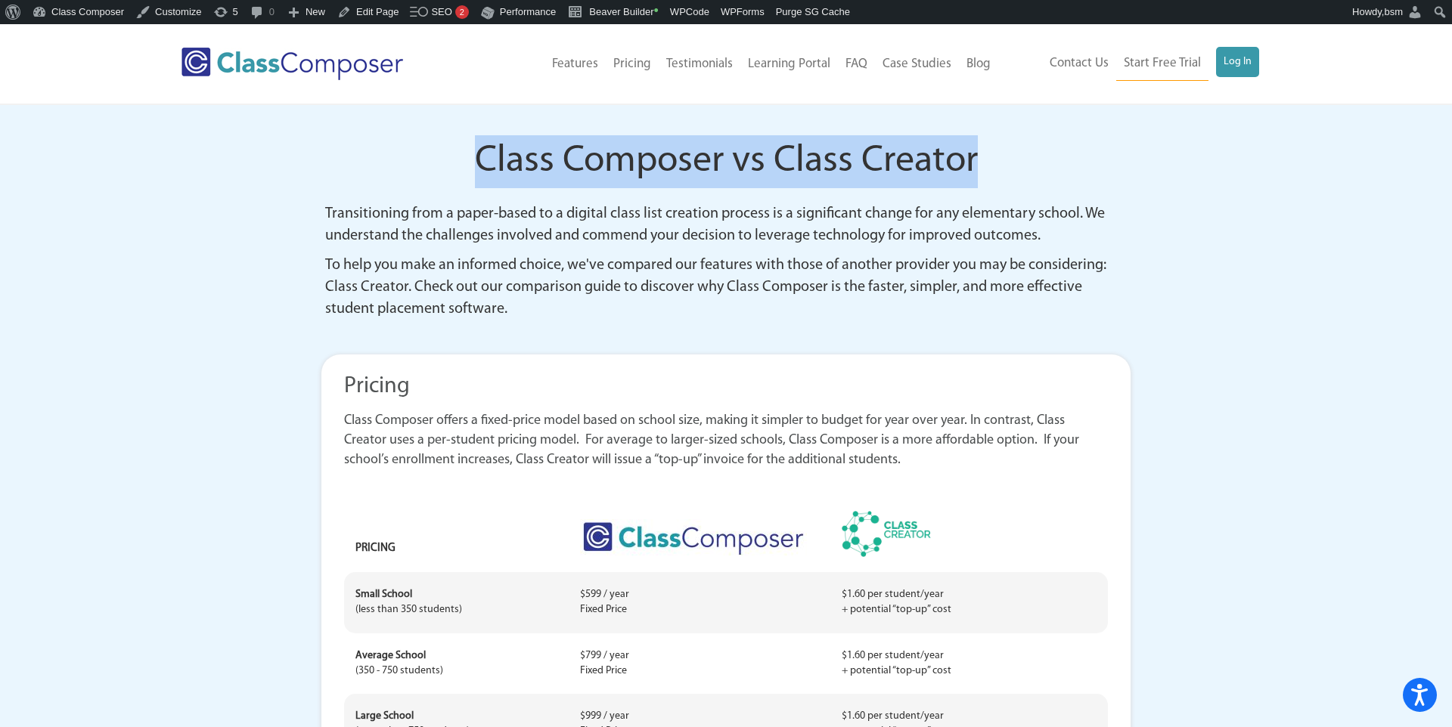
drag, startPoint x: 470, startPoint y: 154, endPoint x: 980, endPoint y: 171, distance: 510.7
click at [980, 171] on h1 "Class Composer vs Class Creator" at bounding box center [726, 161] width 802 height 53
copy span "Class Composer vs Class Creator"
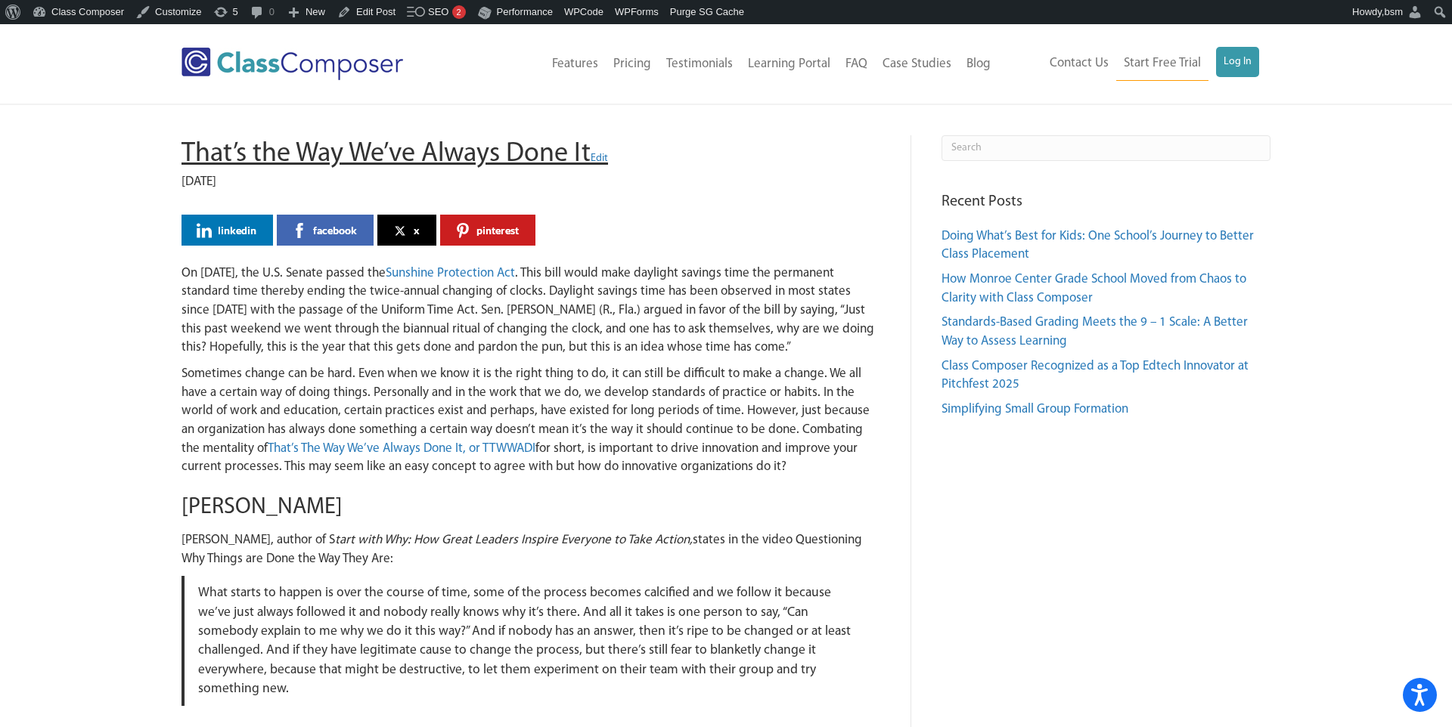
drag, startPoint x: 177, startPoint y: 144, endPoint x: 588, endPoint y: 143, distance: 410.6
copy h1 "That’s the Way We’ve Always Done It"
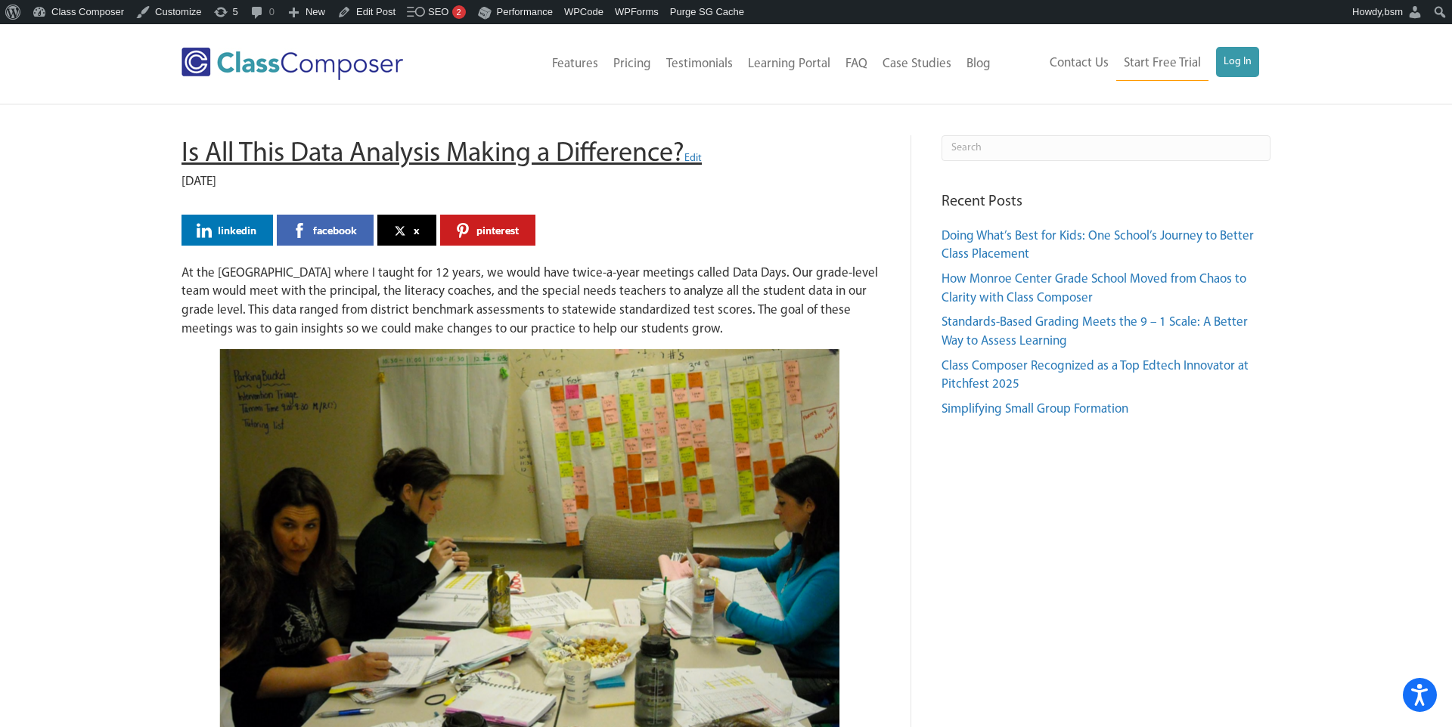
scroll to position [2, 0]
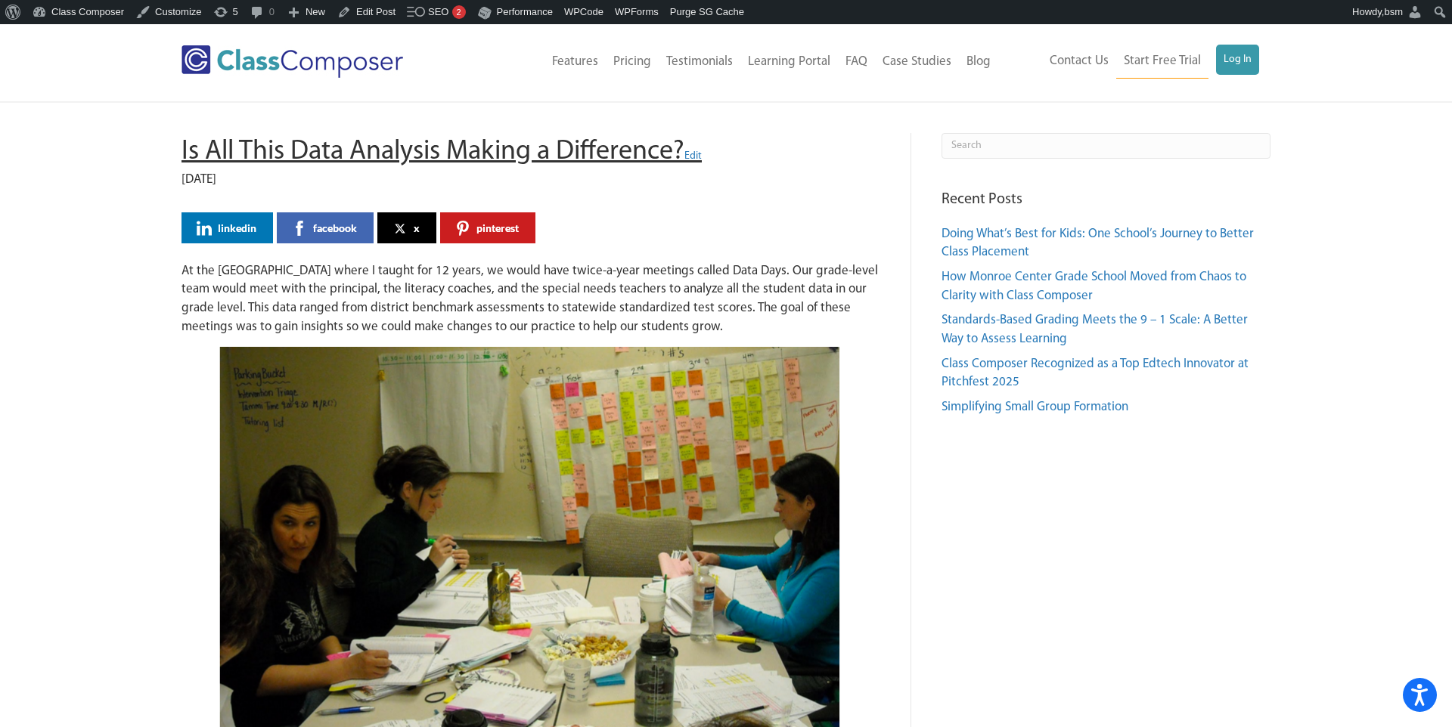
drag, startPoint x: 180, startPoint y: 145, endPoint x: 679, endPoint y: 144, distance: 499.1
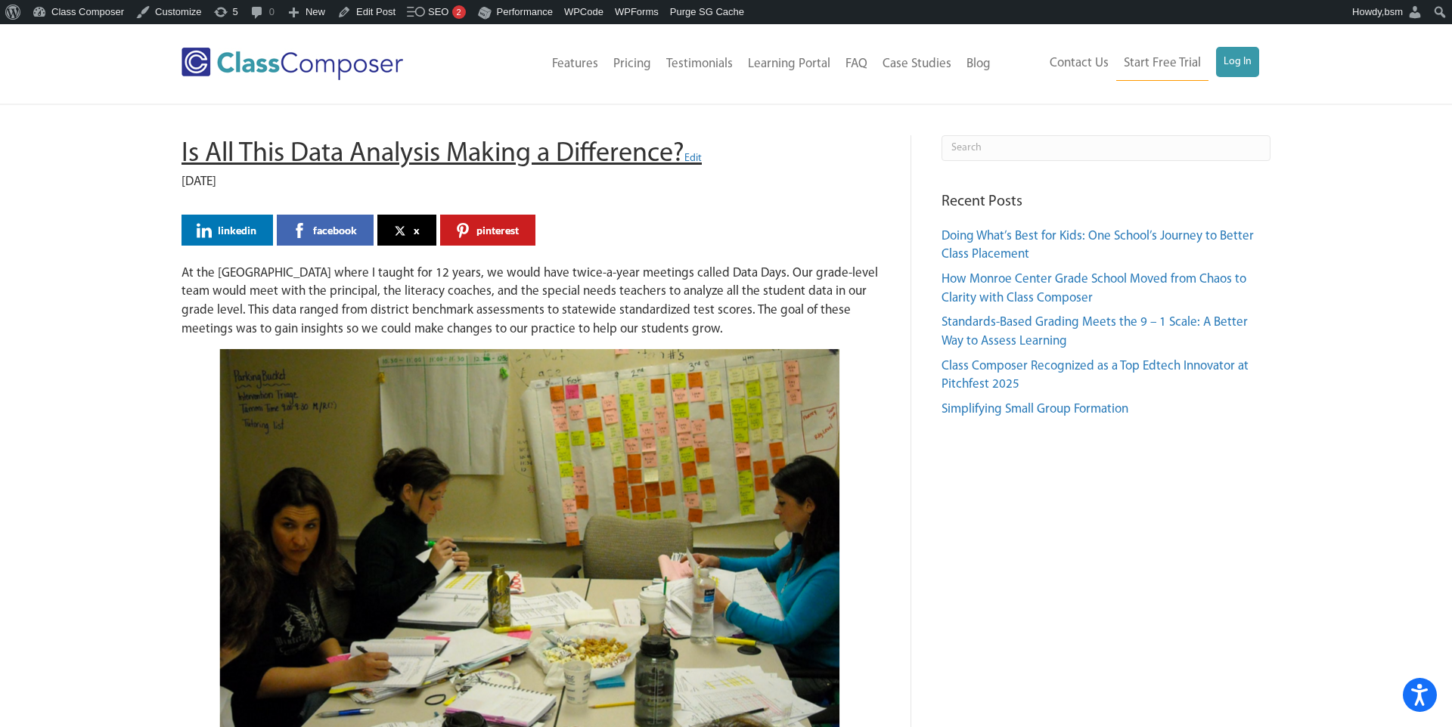
copy h1 "Is All This Data Analysis Making a Difference?"
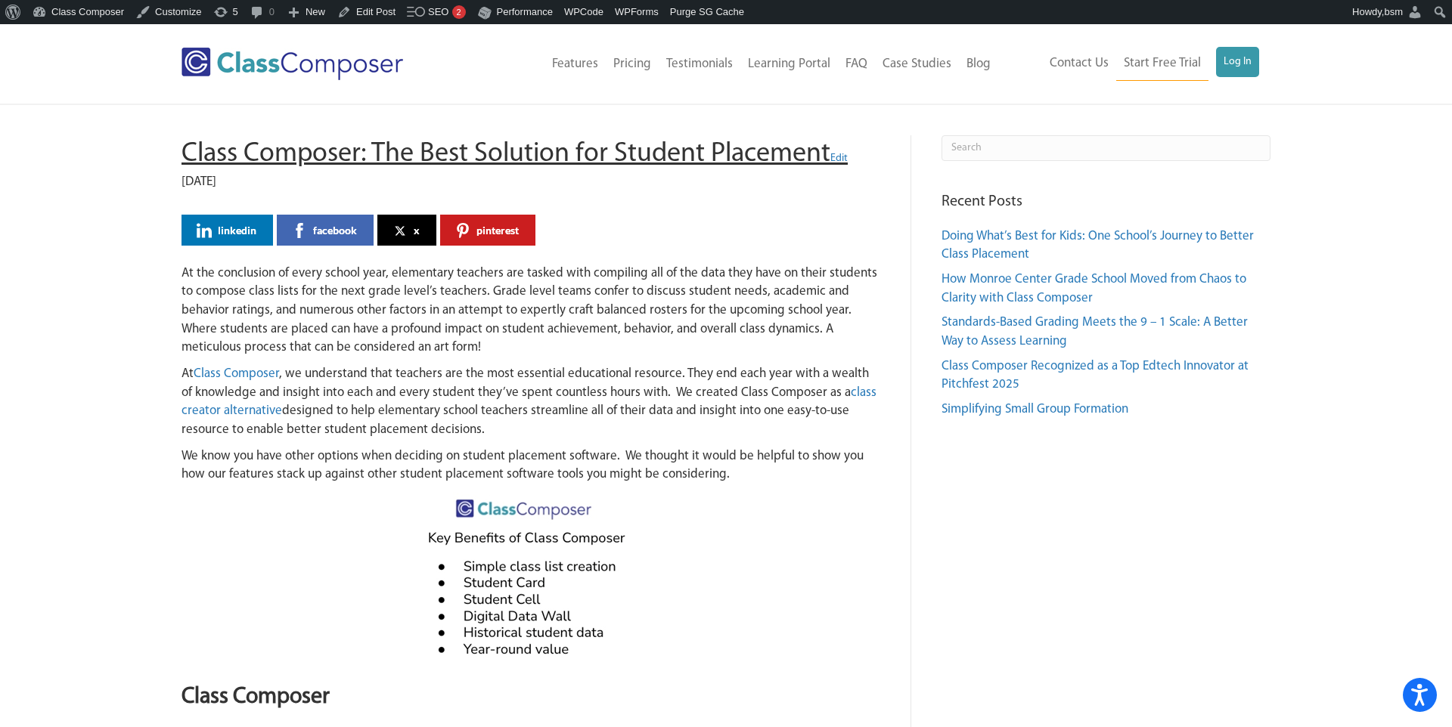
drag, startPoint x: 166, startPoint y: 147, endPoint x: 830, endPoint y: 160, distance: 664.0
copy h1 "Class Composer: The Best Solution for Student Placement"
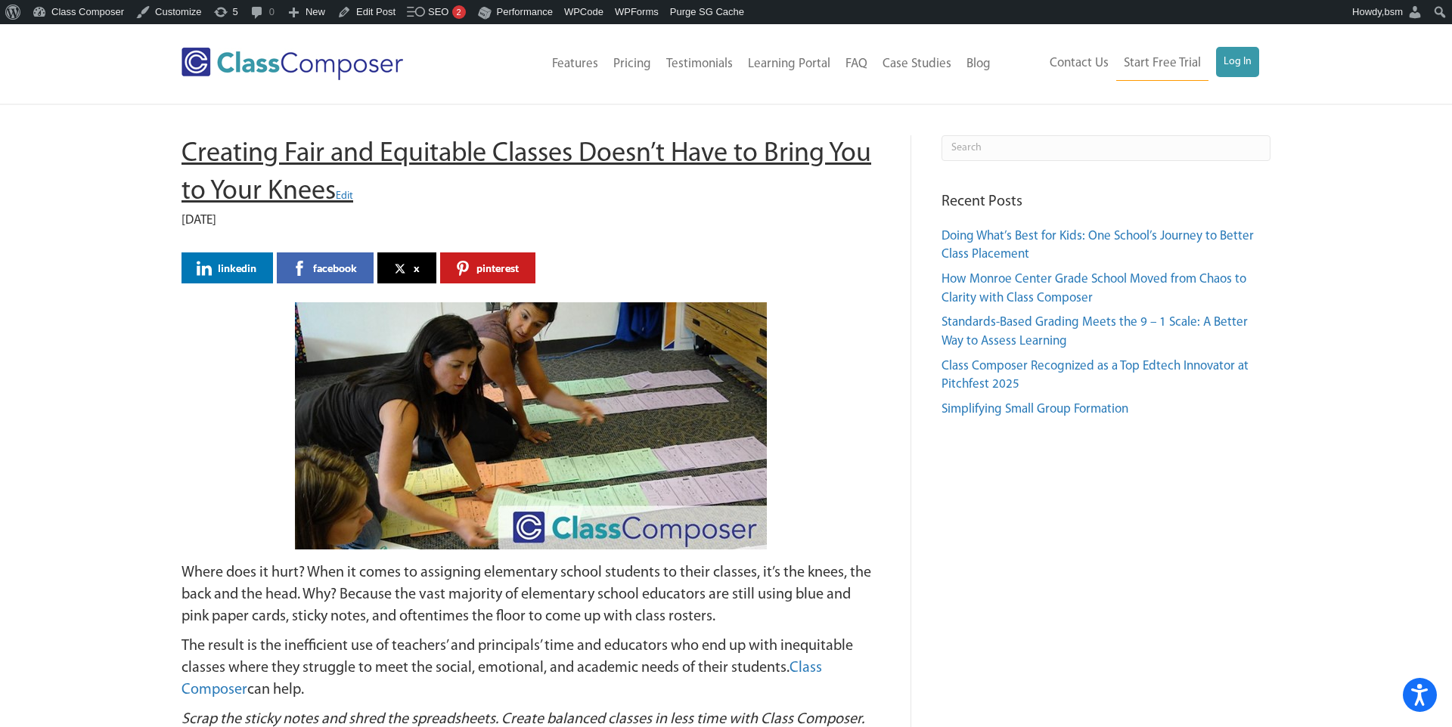
drag, startPoint x: 163, startPoint y: 147, endPoint x: 336, endPoint y: 185, distance: 176.5
copy h1 "Creating Fair and Equitable Classes Doesn’t Have to Bring You to Your Knees"
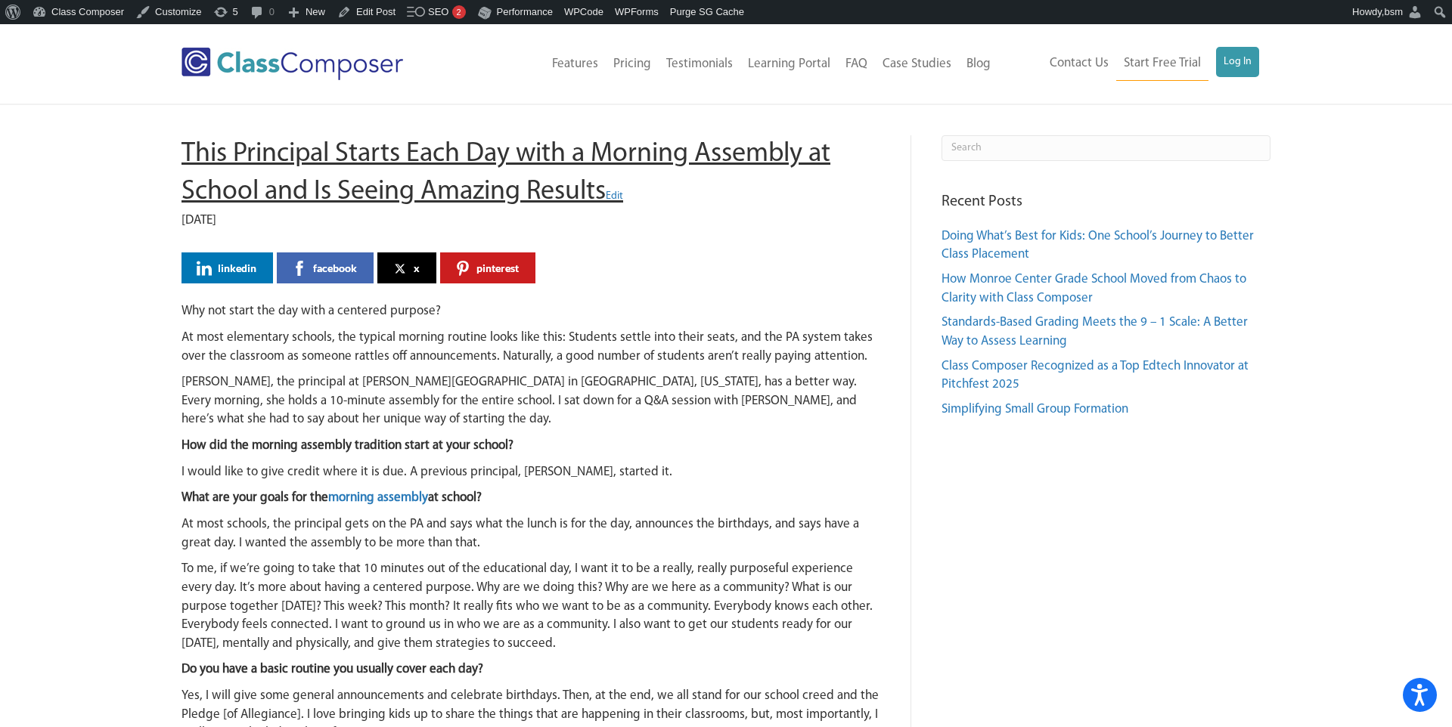
drag, startPoint x: 150, startPoint y: 135, endPoint x: 604, endPoint y: 183, distance: 457.0
copy h1 "This Principal Starts Each Day with a Morning Assembly at School and Is Seeing …"
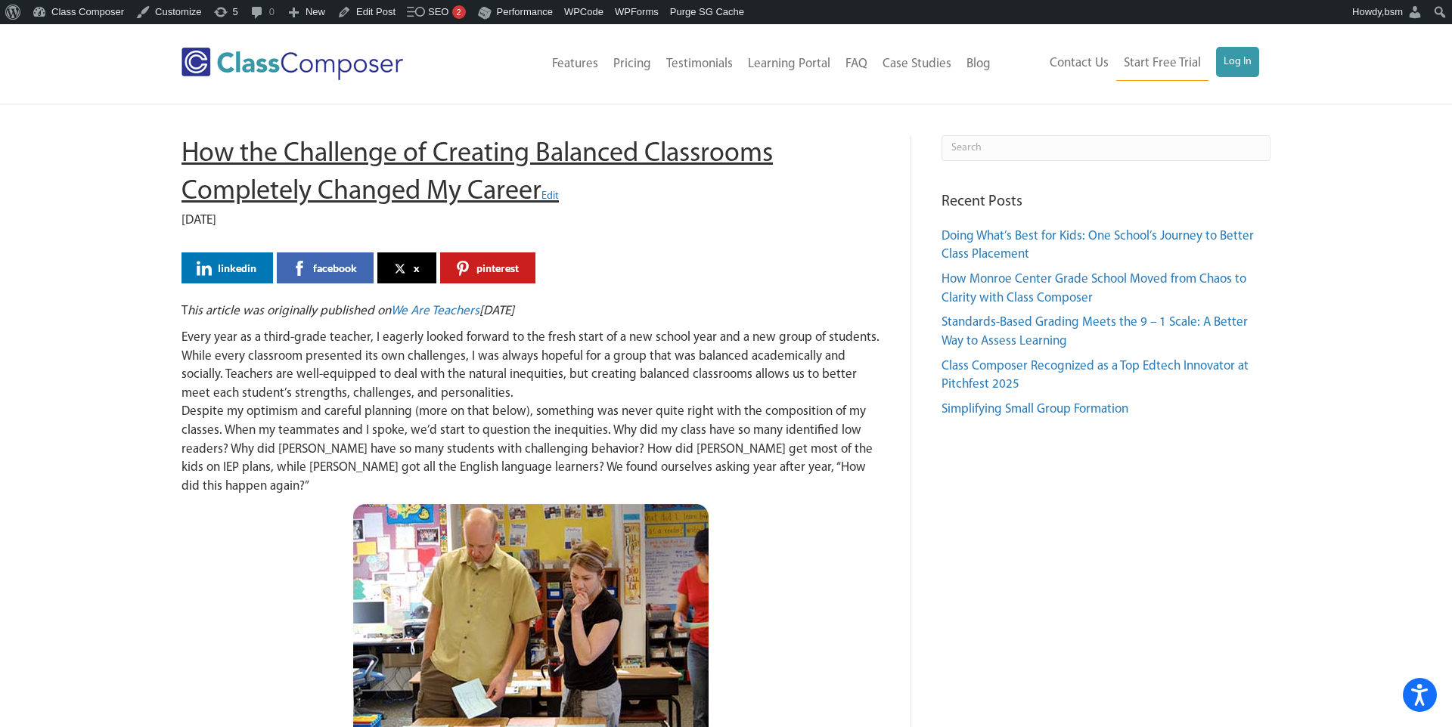
drag, startPoint x: 154, startPoint y: 154, endPoint x: 539, endPoint y: 189, distance: 387.2
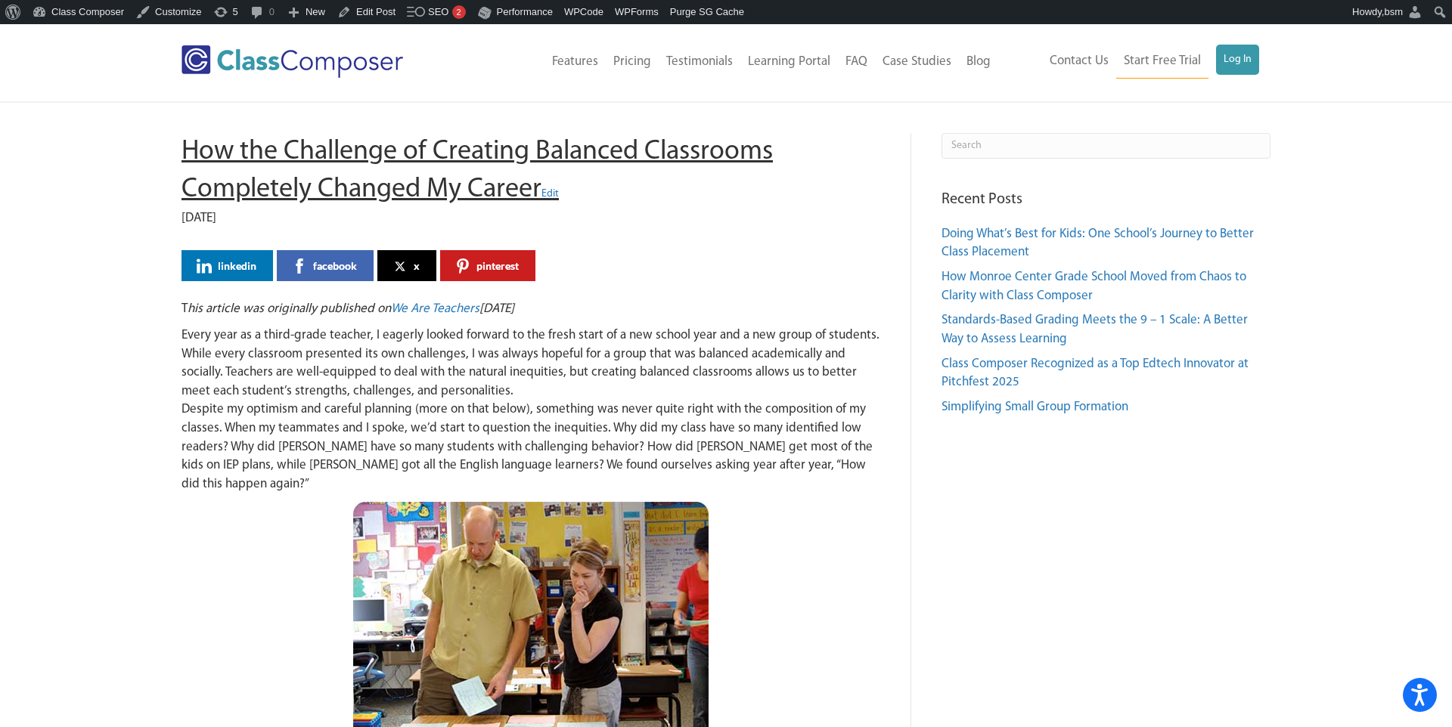
copy h1 "How the Challenge of Creating Balanced Classrooms Completely Changed My Career"
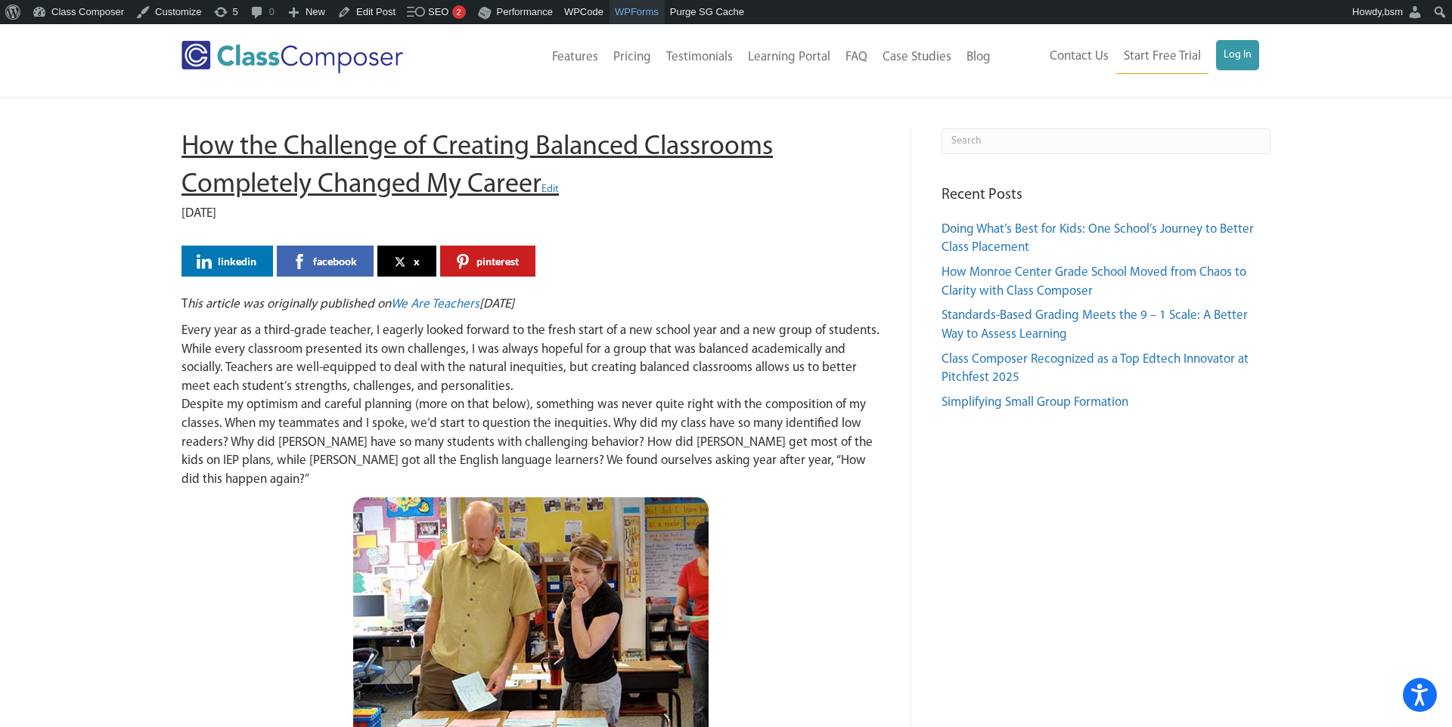
scroll to position [8, 0]
